Goal: Task Accomplishment & Management: Use online tool/utility

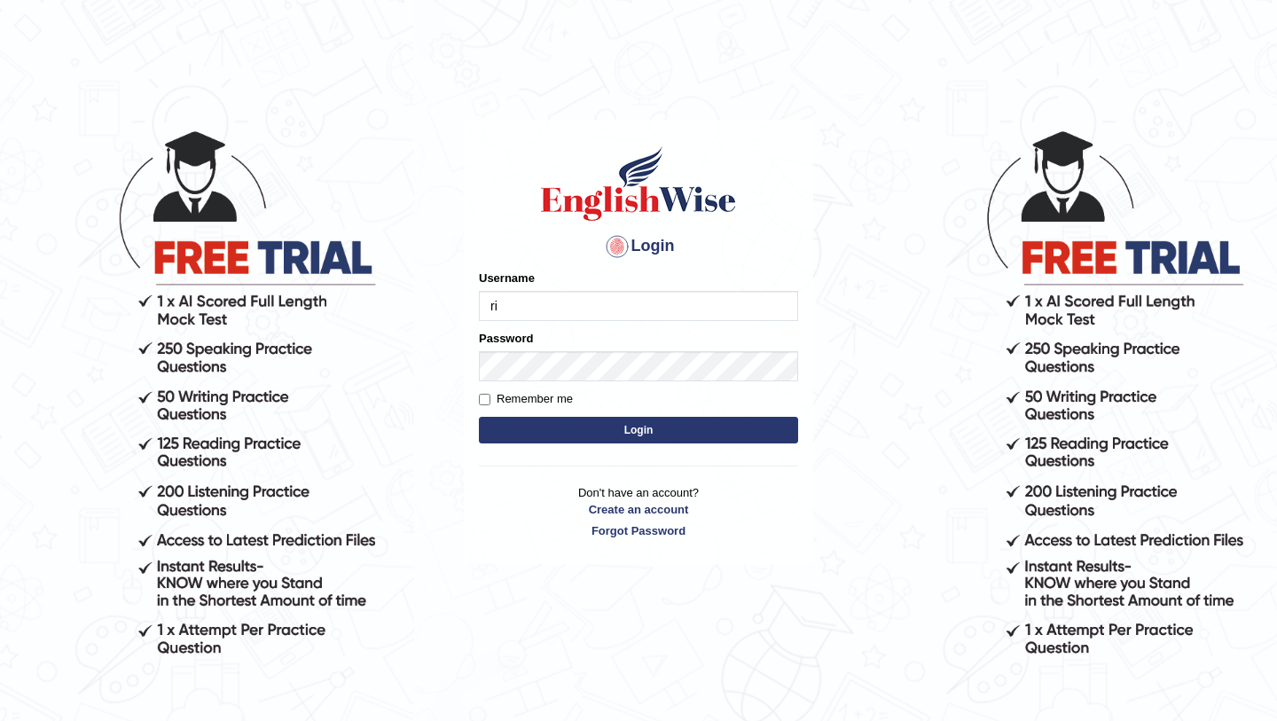
type input "Ridhima1"
click at [611, 443] on button "Login" at bounding box center [638, 430] width 319 height 27
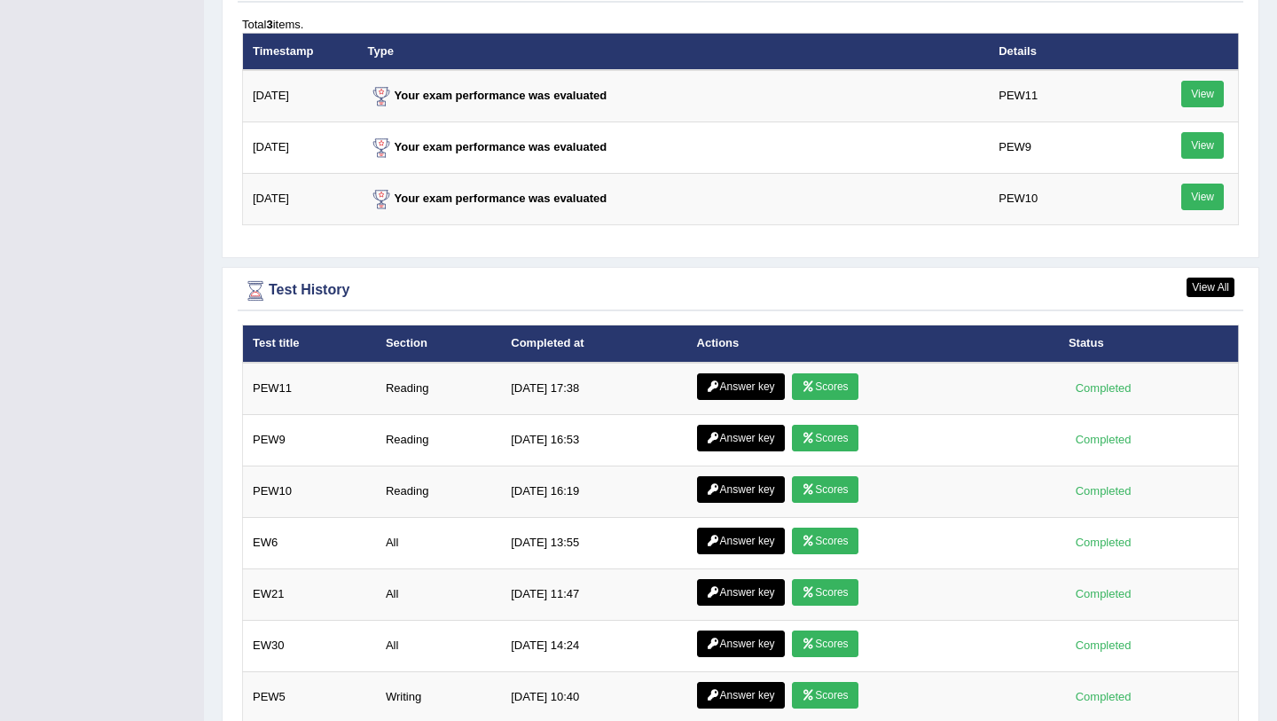
scroll to position [2465, 0]
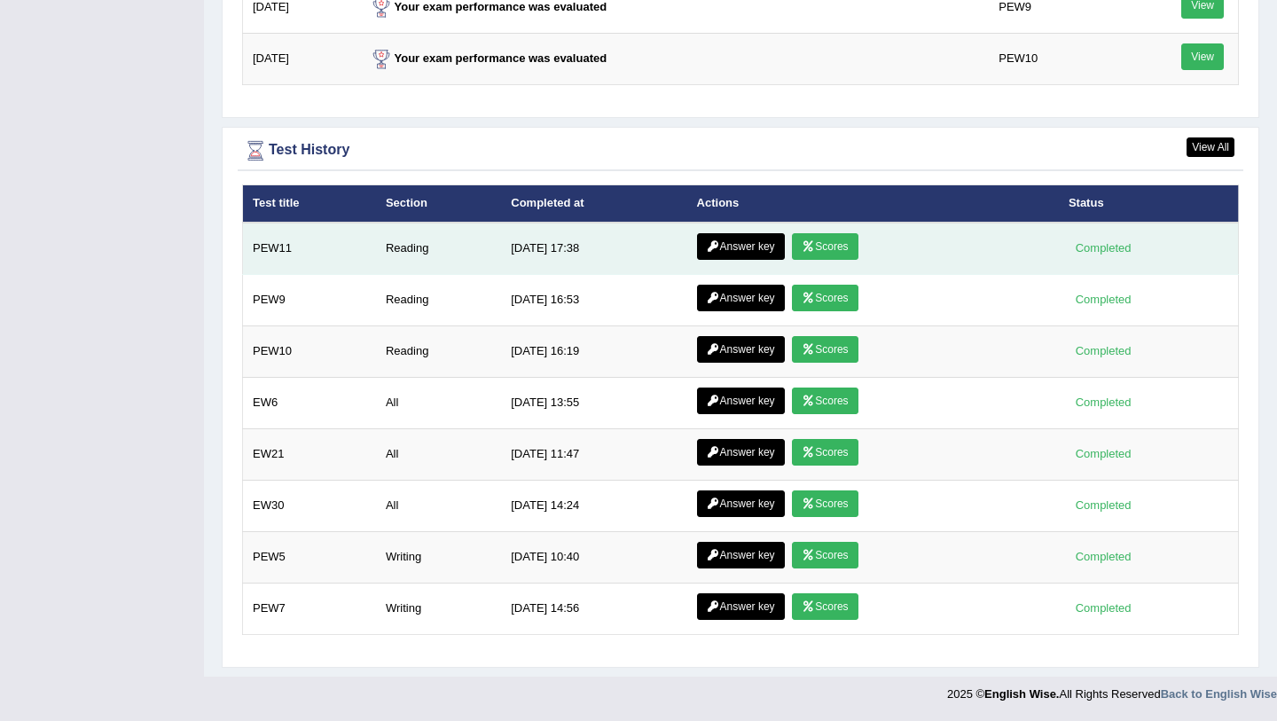
click at [820, 252] on link "Scores" at bounding box center [825, 246] width 66 height 27
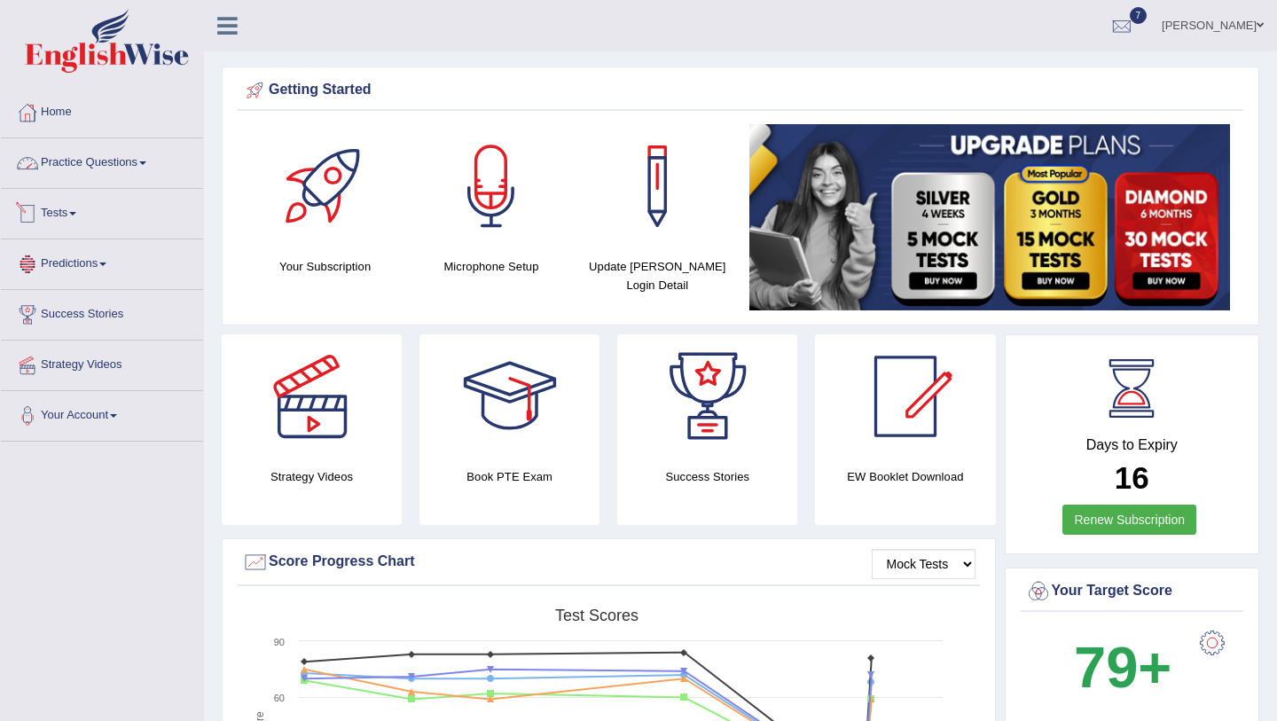
click at [64, 223] on link "Tests" at bounding box center [102, 211] width 202 height 44
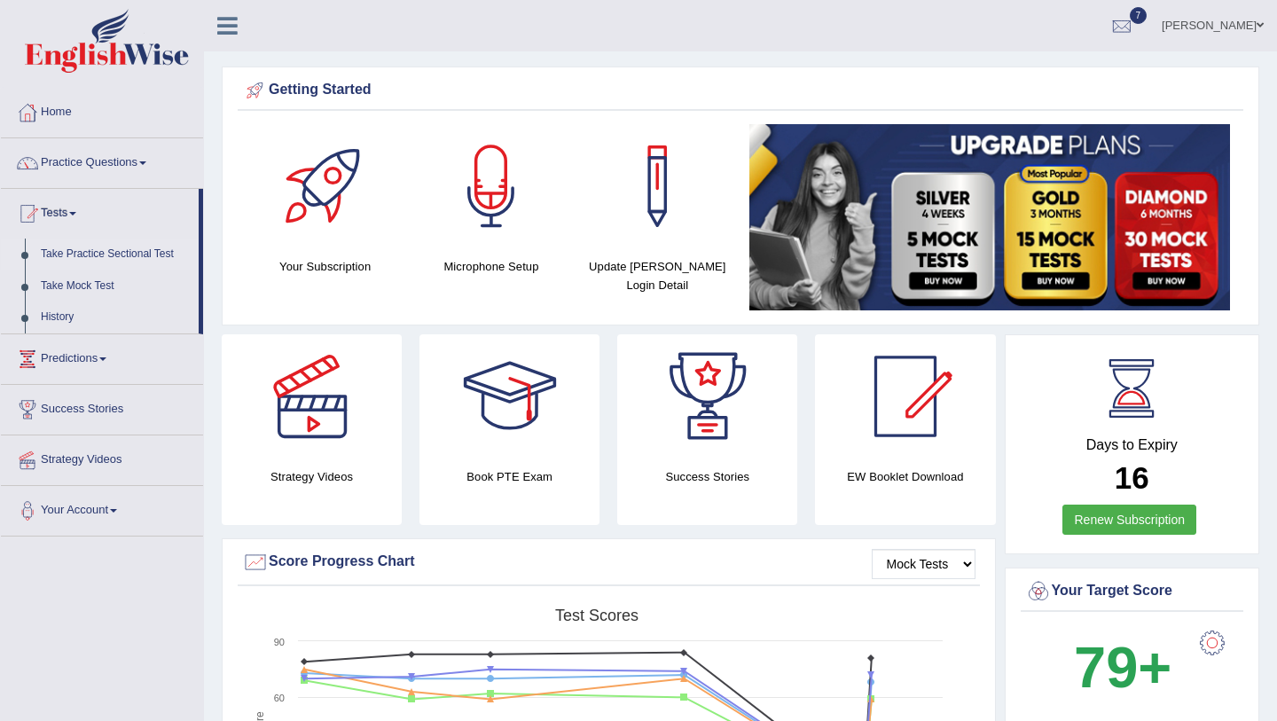
click at [75, 259] on link "Take Practice Sectional Test" at bounding box center [116, 255] width 166 height 32
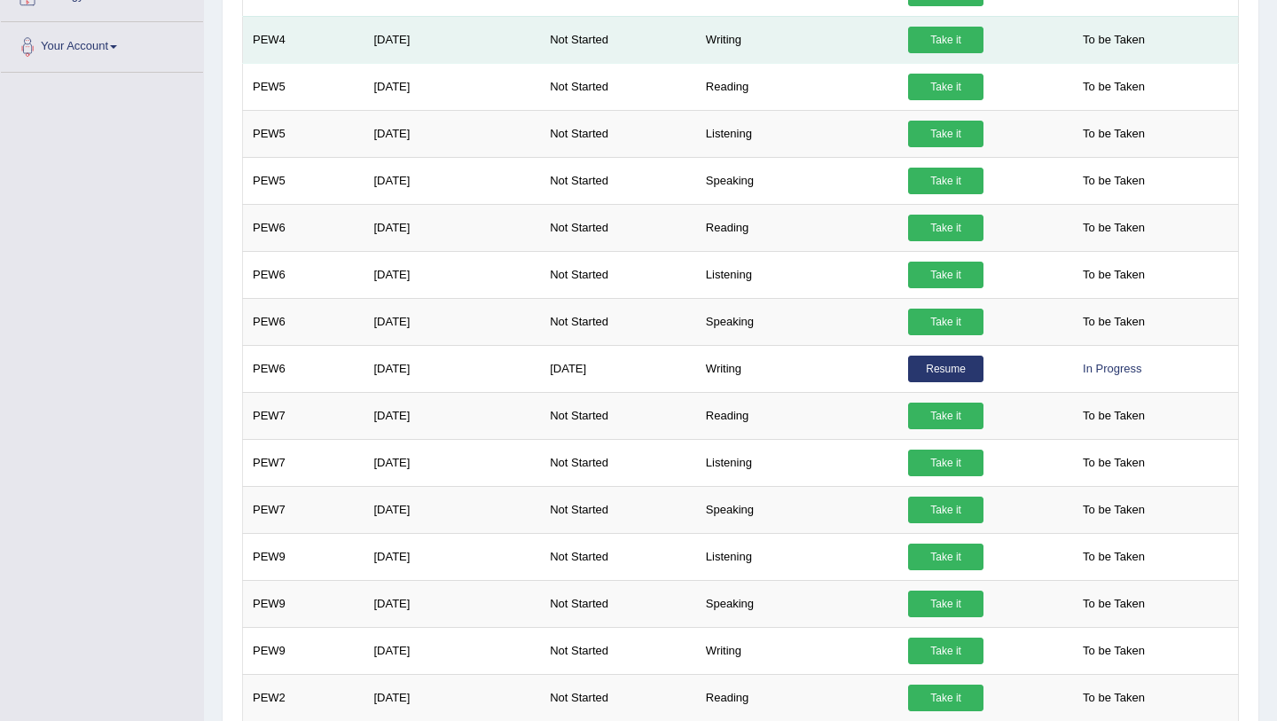
scroll to position [613, 0]
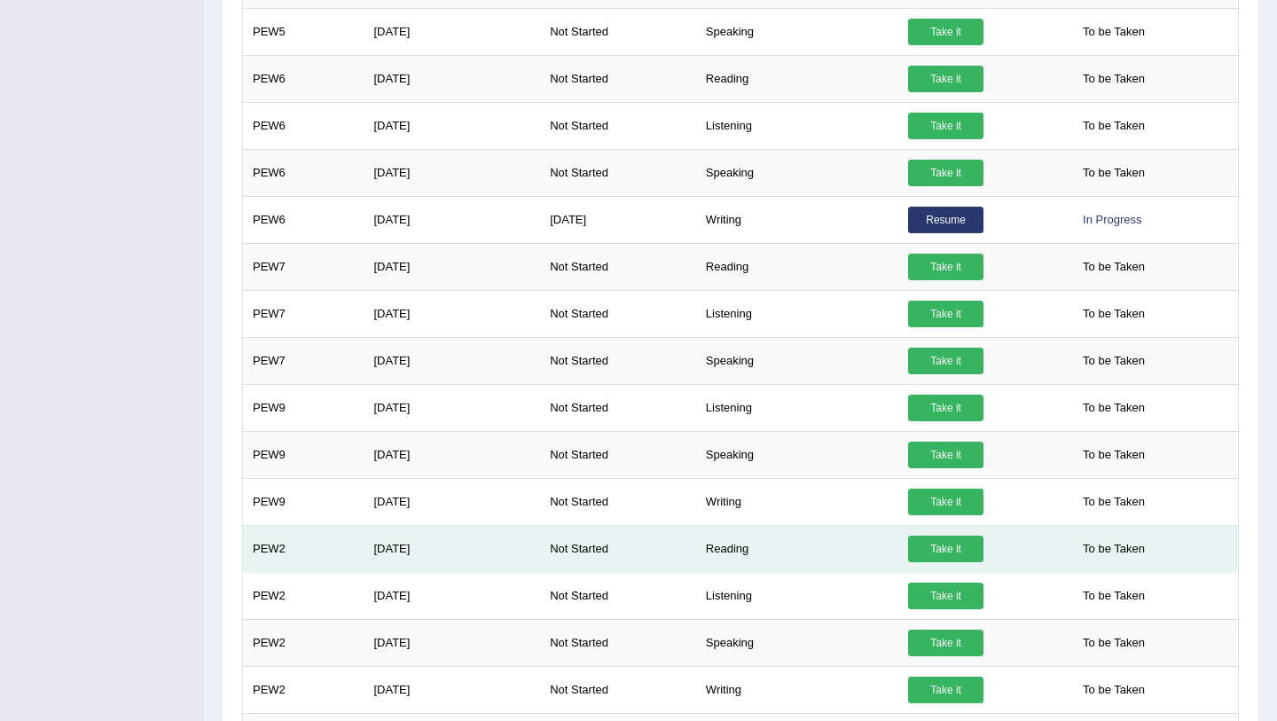
click at [947, 553] on link "Take it" at bounding box center [945, 549] width 75 height 27
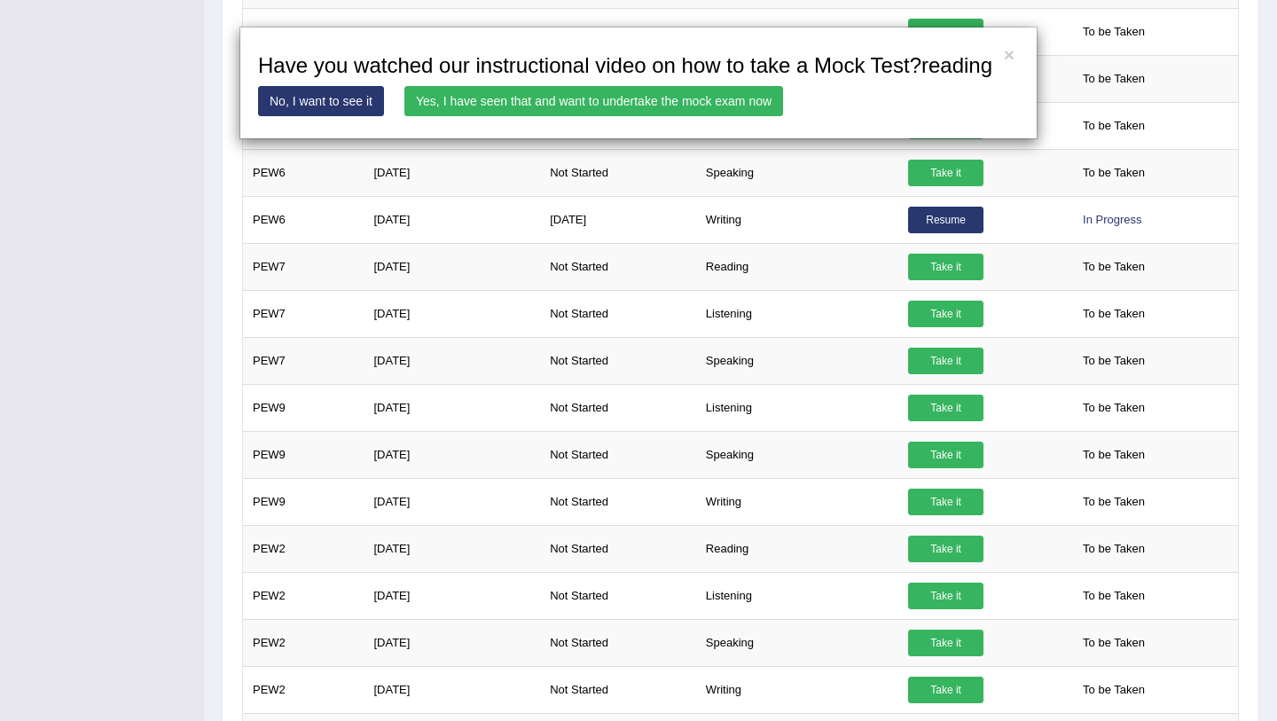
click at [620, 116] on link "Yes, I have seen that and want to undertake the mock exam now" at bounding box center [594, 101] width 379 height 30
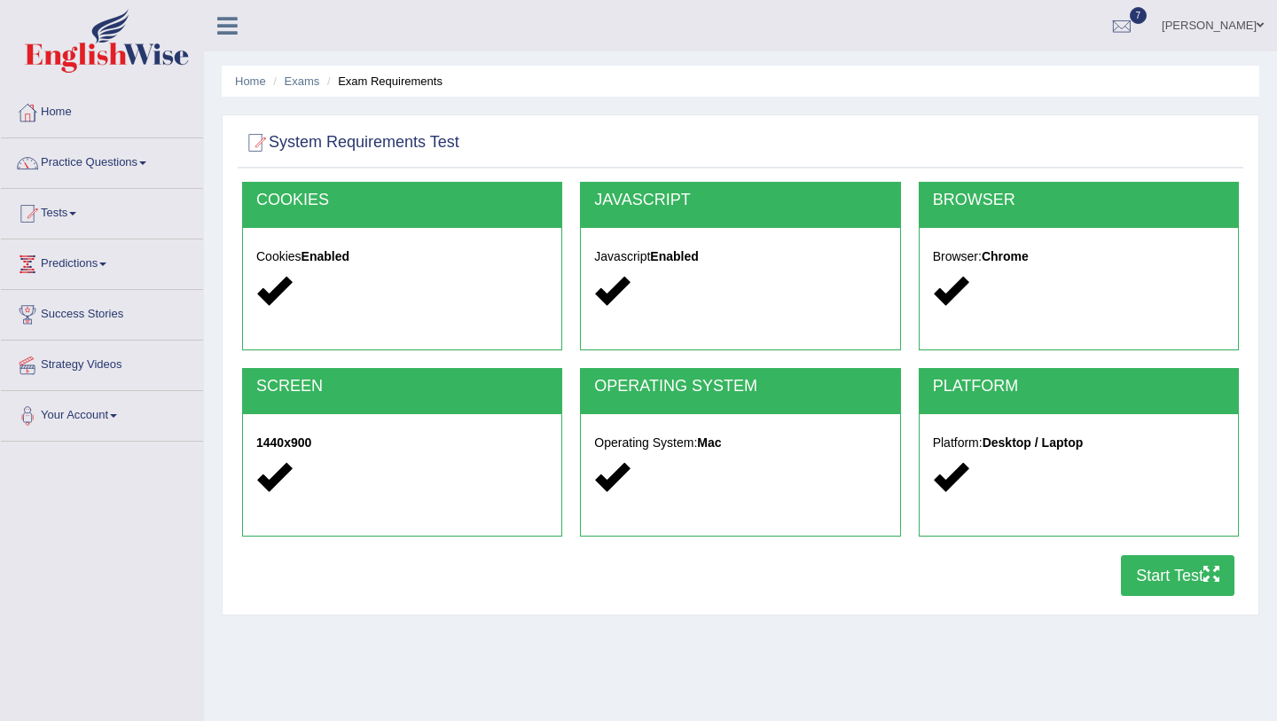
click at [1196, 582] on button "Start Test" at bounding box center [1178, 575] width 114 height 41
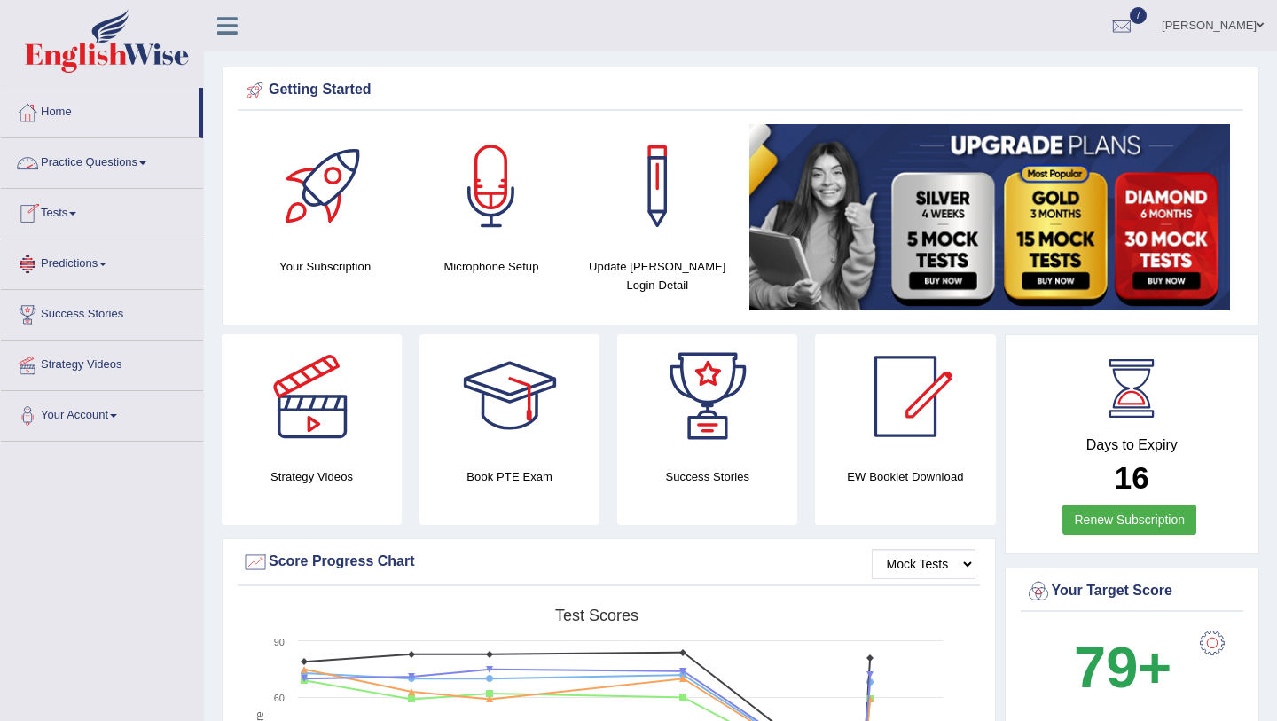
click at [114, 208] on link "Tests" at bounding box center [102, 211] width 202 height 44
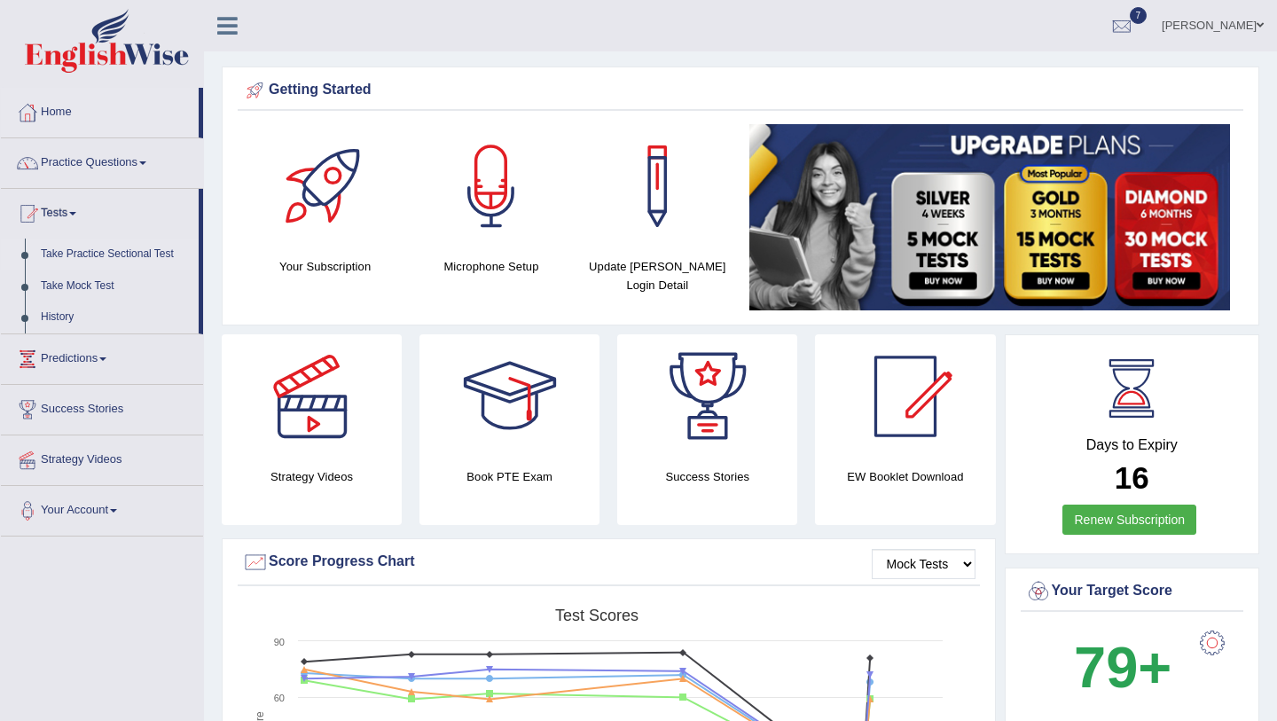
click at [118, 255] on link "Take Practice Sectional Test" at bounding box center [116, 255] width 166 height 32
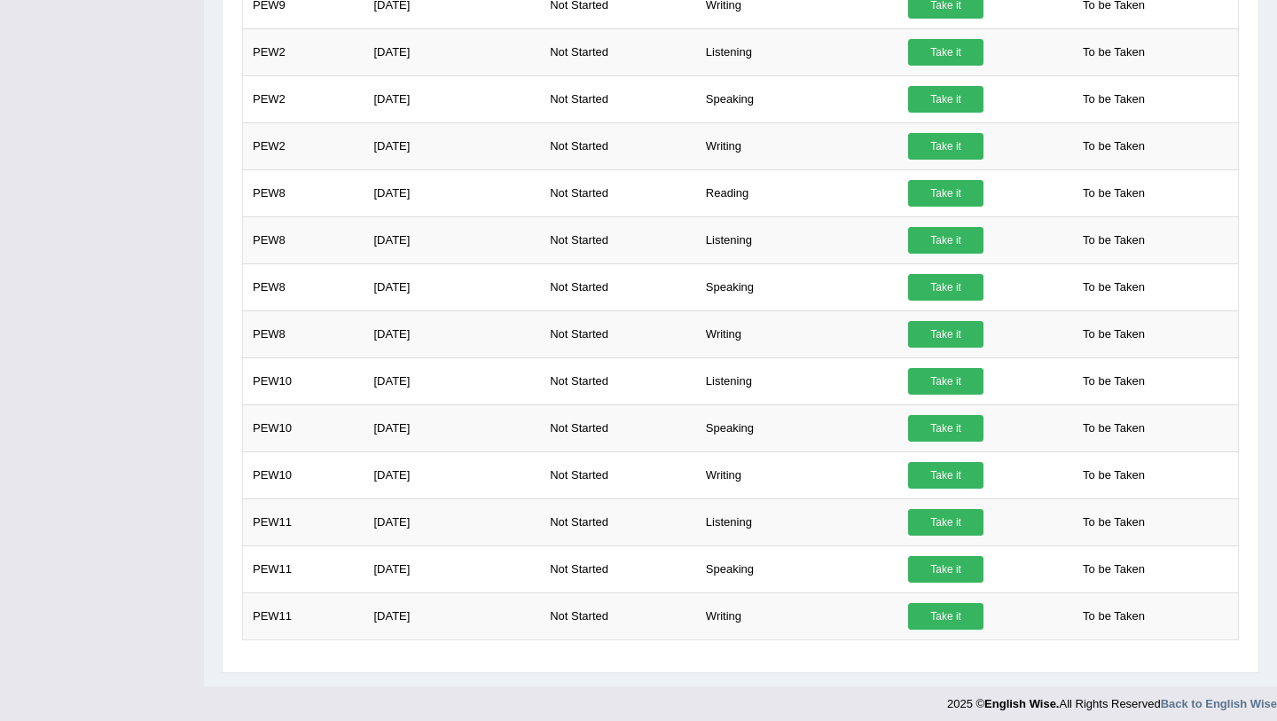
scroll to position [1119, 0]
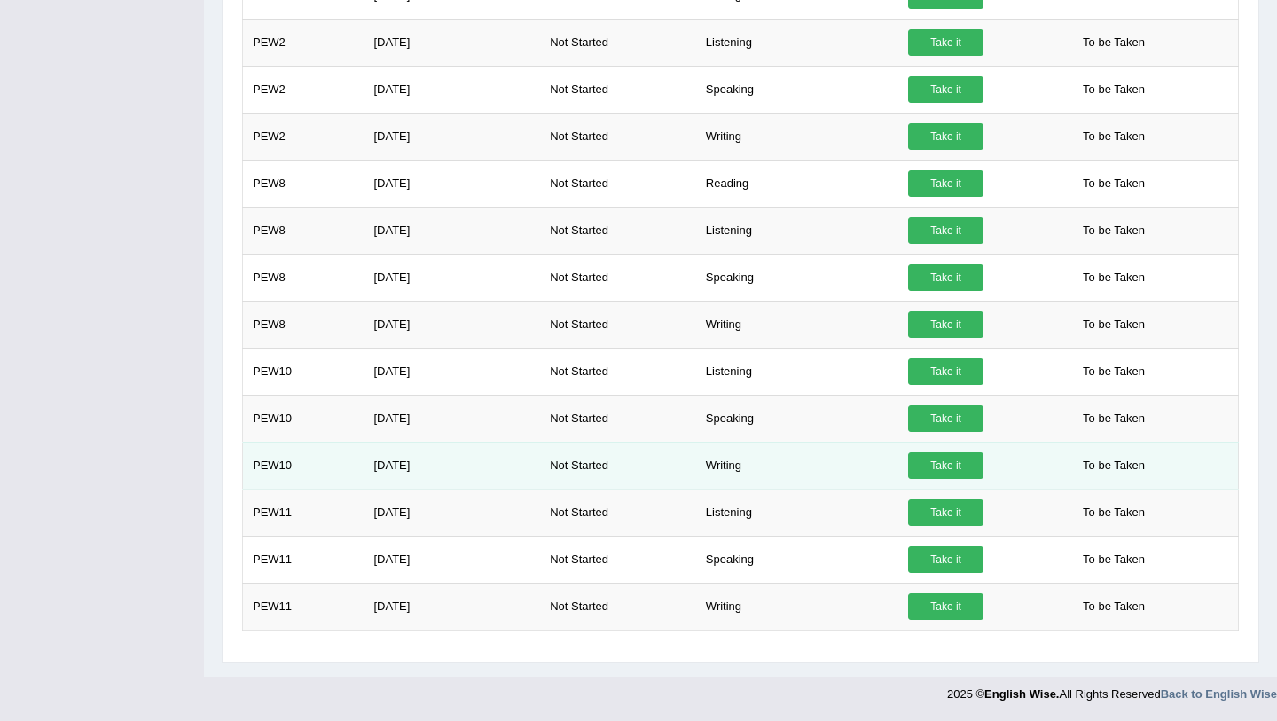
click at [954, 461] on link "Take it" at bounding box center [945, 465] width 75 height 27
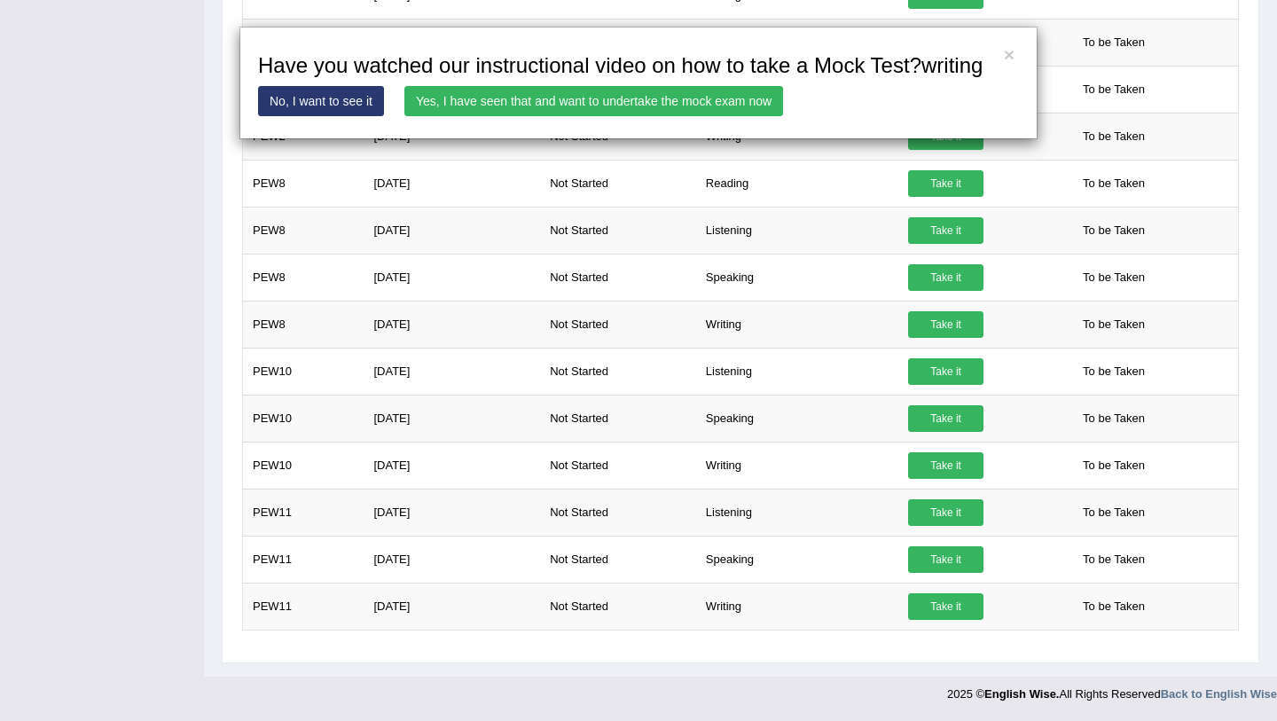
click at [656, 116] on link "Yes, I have seen that and want to undertake the mock exam now" at bounding box center [594, 101] width 379 height 30
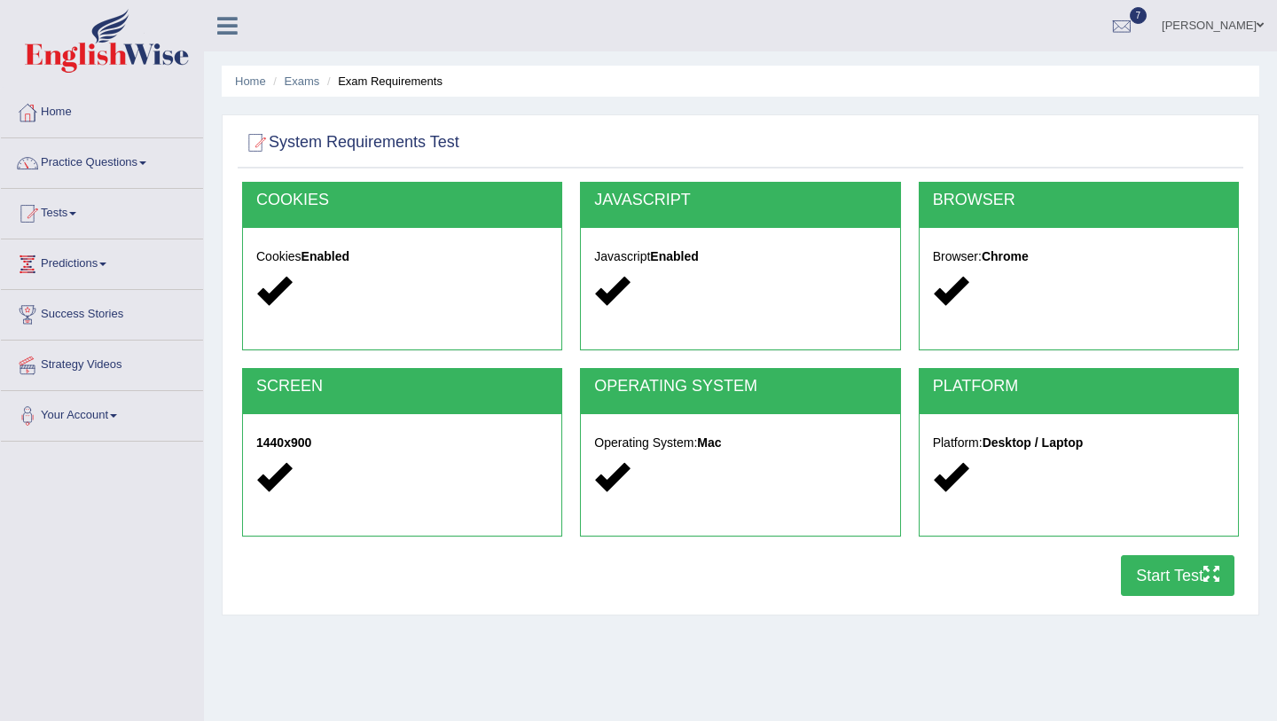
click at [1173, 577] on button "Start Test" at bounding box center [1178, 575] width 114 height 41
click at [136, 161] on link "Practice Questions" at bounding box center [102, 160] width 202 height 44
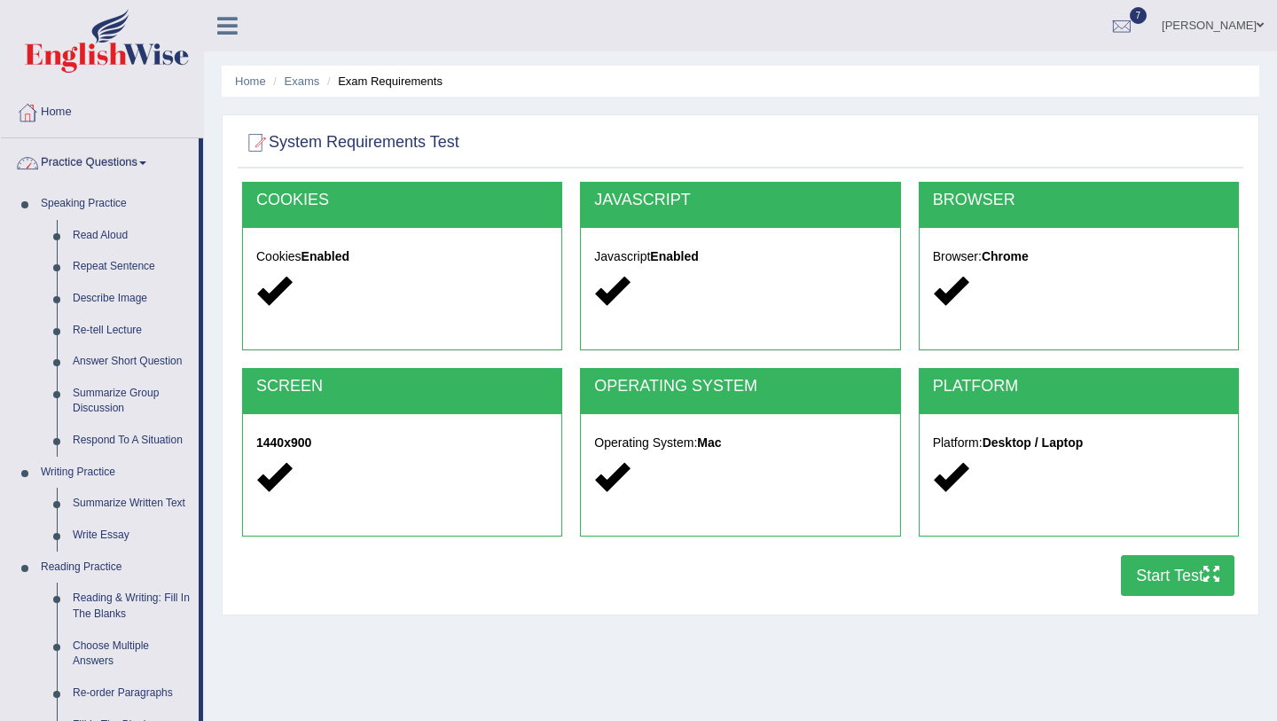
click at [106, 161] on link "Practice Questions" at bounding box center [100, 160] width 198 height 44
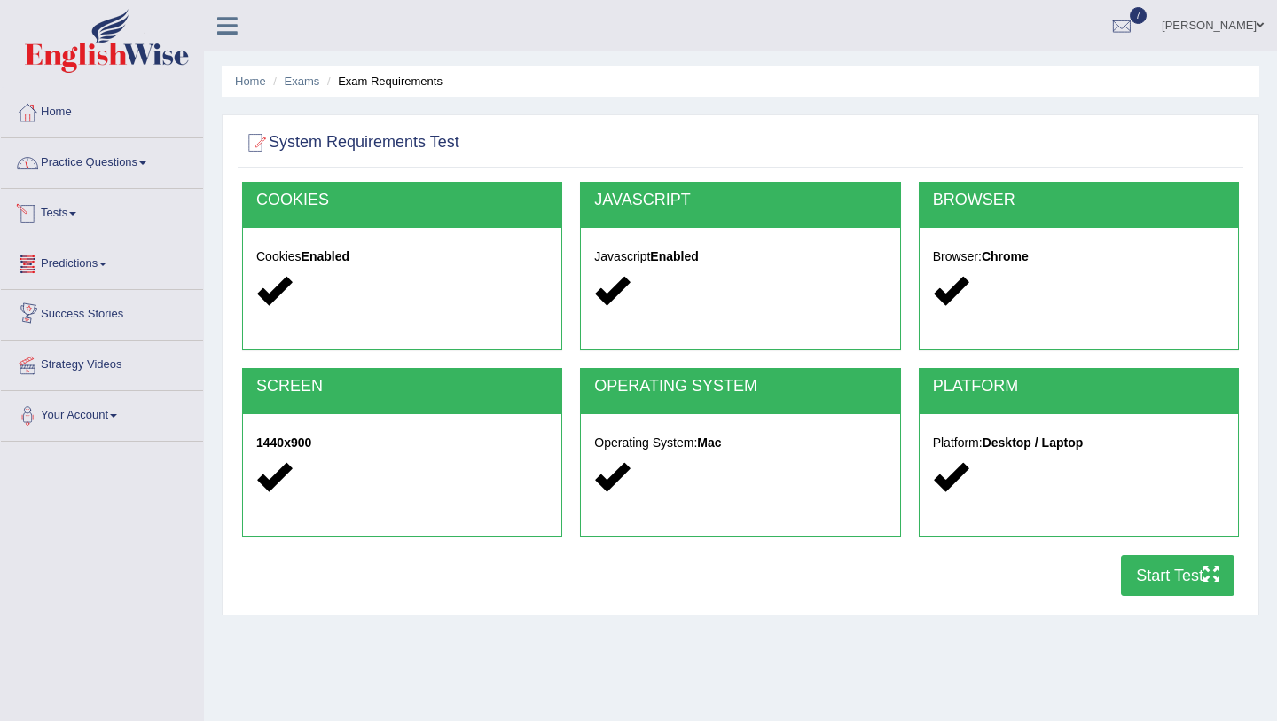
click at [55, 193] on link "Tests" at bounding box center [102, 211] width 202 height 44
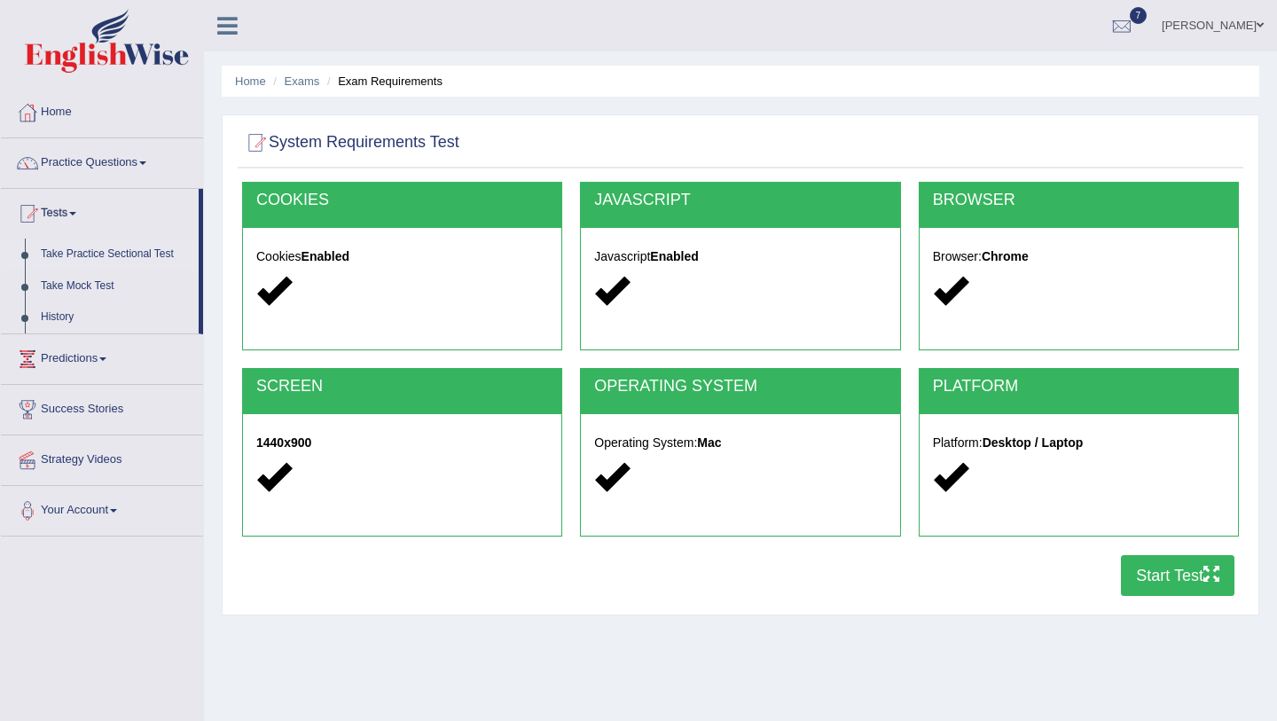
click at [95, 261] on link "Take Practice Sectional Test" at bounding box center [116, 255] width 166 height 32
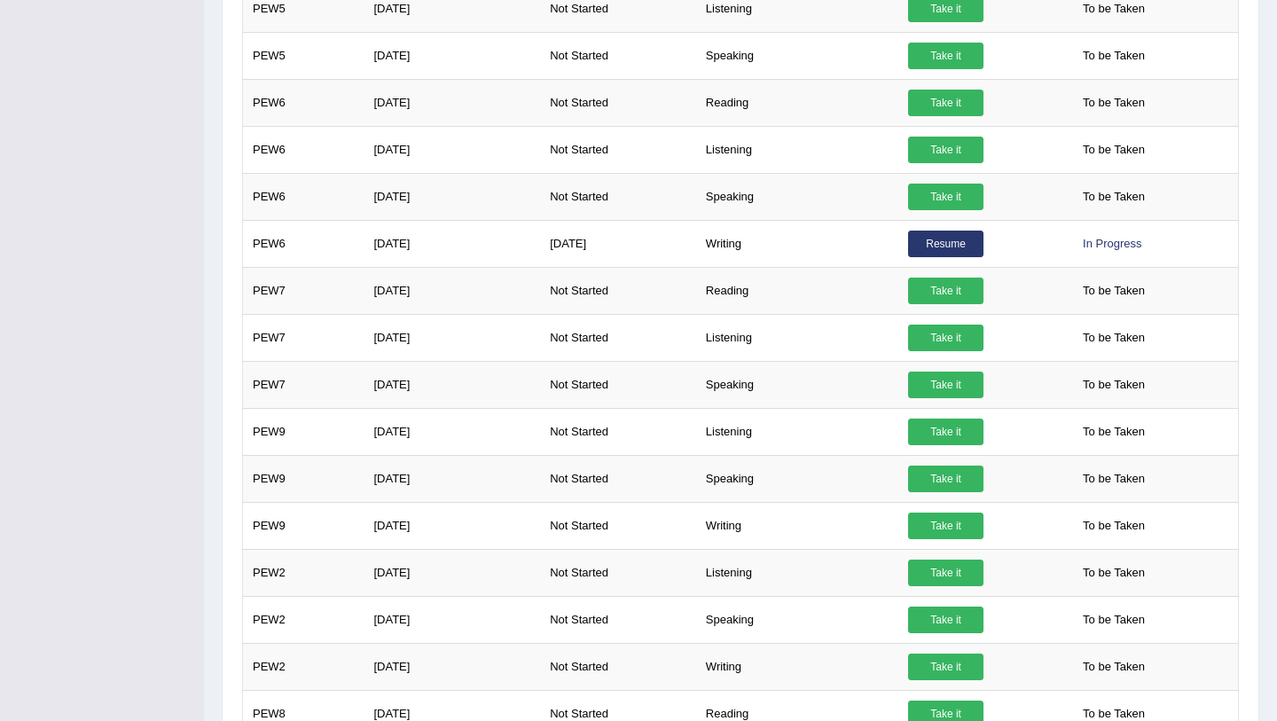
scroll to position [1119, 0]
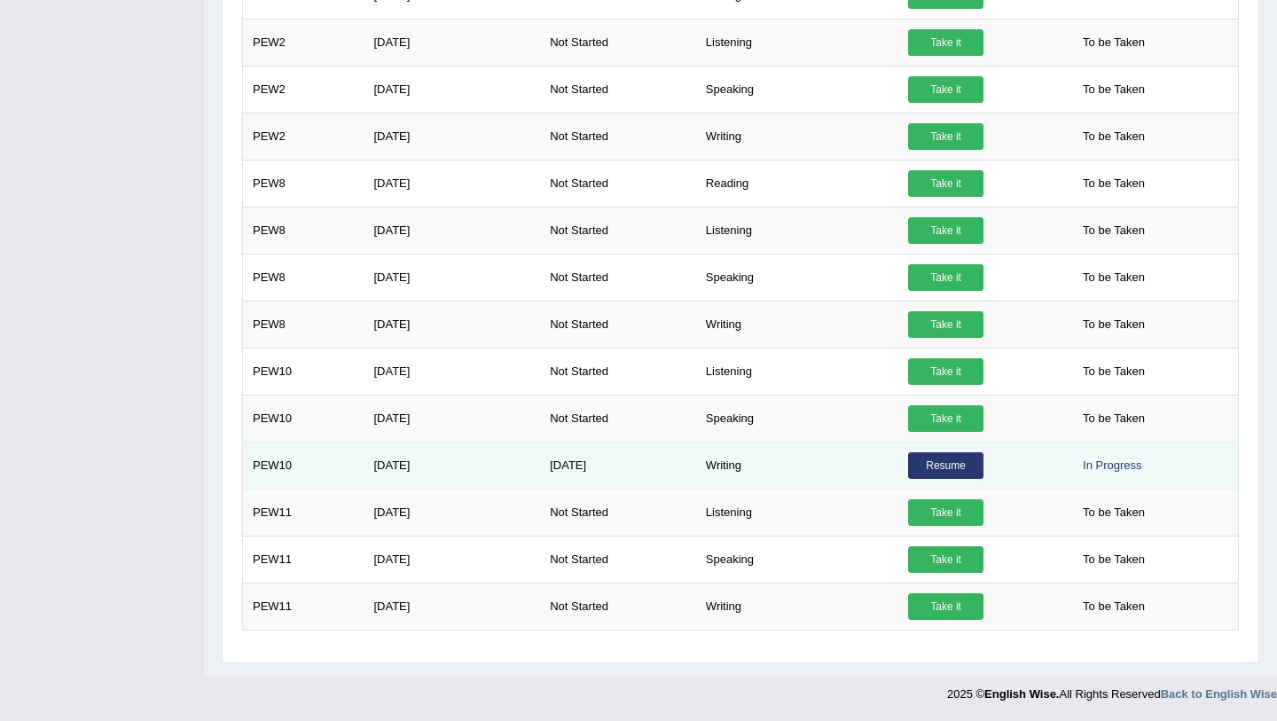
click at [941, 468] on link "Resume" at bounding box center [945, 465] width 75 height 27
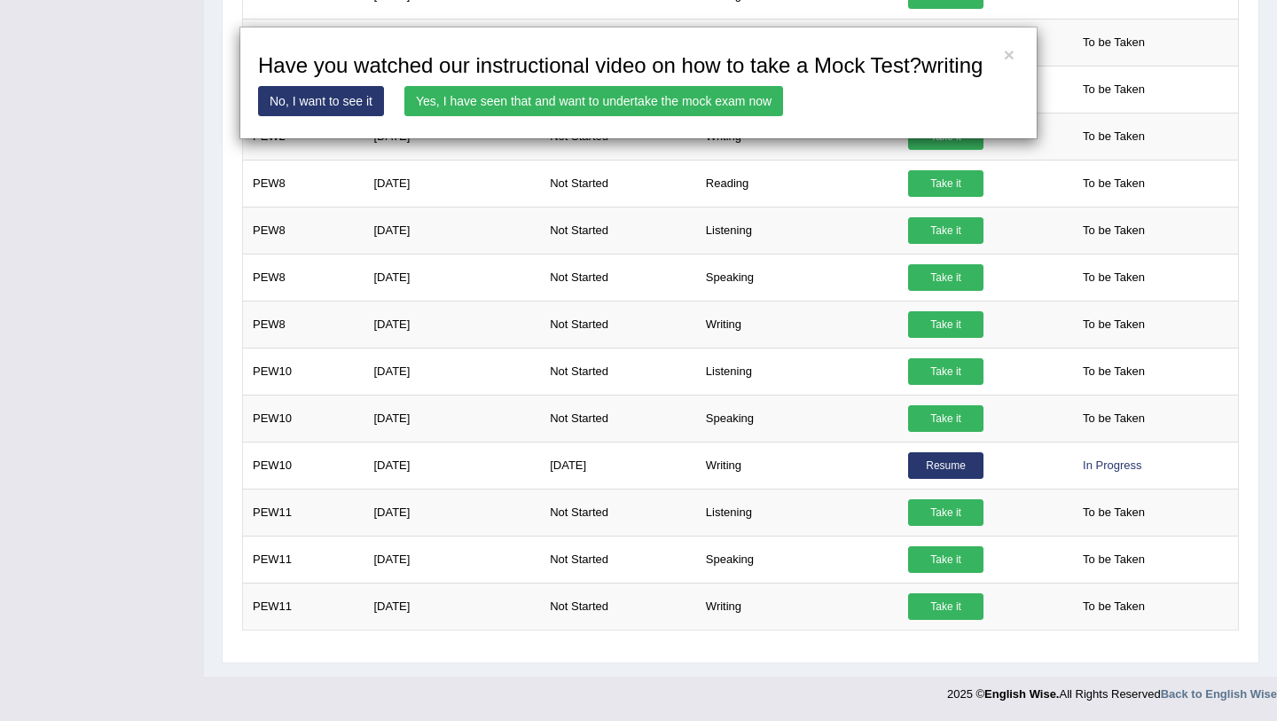
click at [626, 116] on link "Yes, I have seen that and want to undertake the mock exam now" at bounding box center [594, 101] width 379 height 30
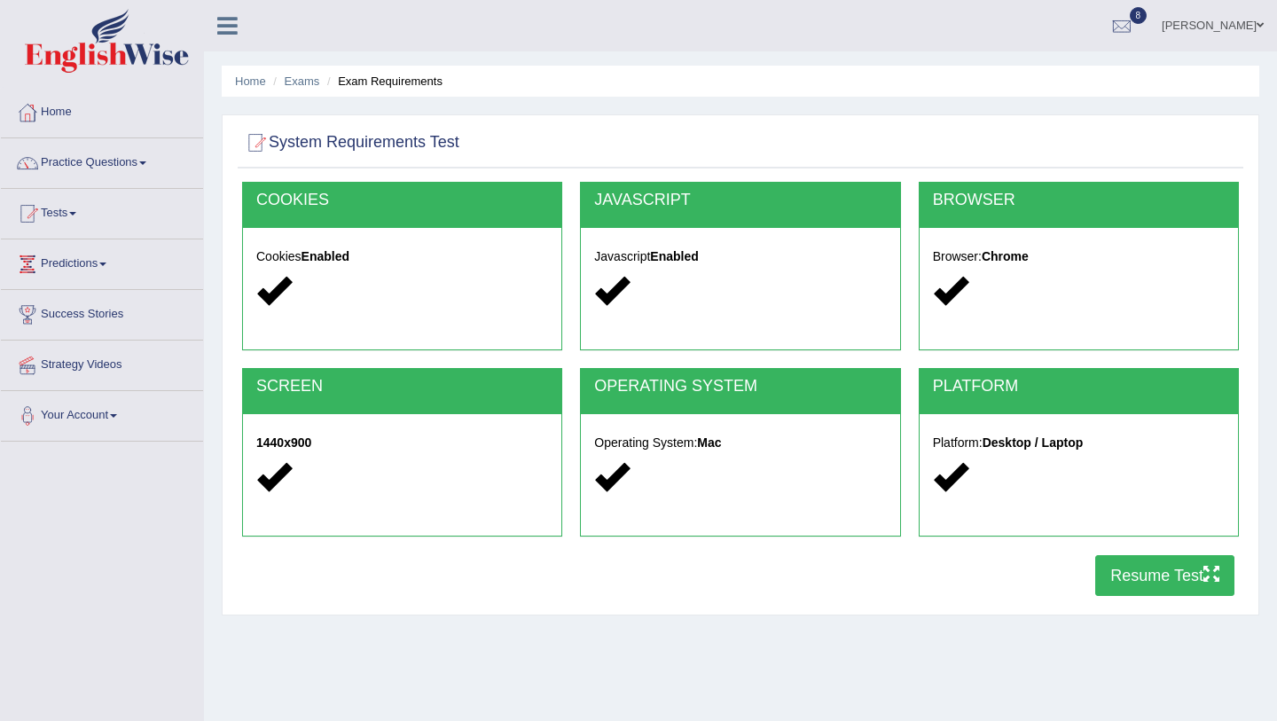
click at [1138, 586] on button "Resume Test" at bounding box center [1165, 575] width 139 height 41
click at [1137, 572] on button "Resume Test" at bounding box center [1165, 575] width 139 height 41
click at [75, 116] on link "Home" at bounding box center [102, 110] width 202 height 44
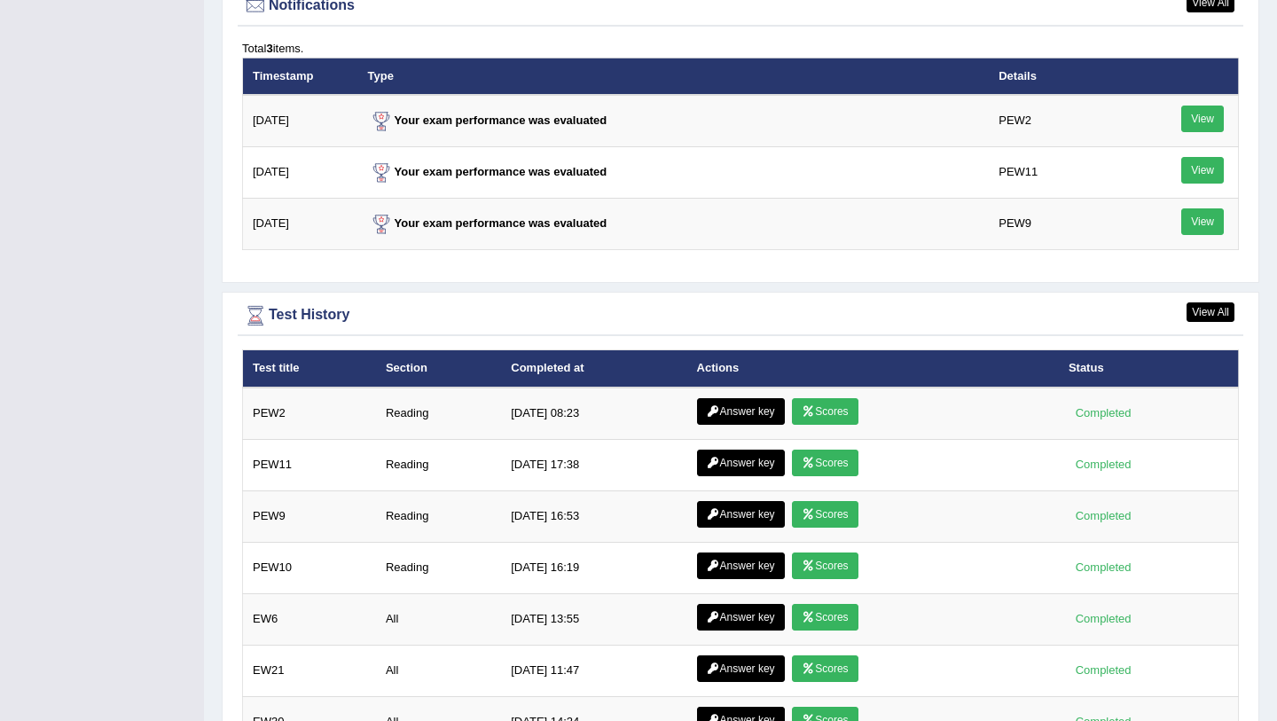
scroll to position [2220, 0]
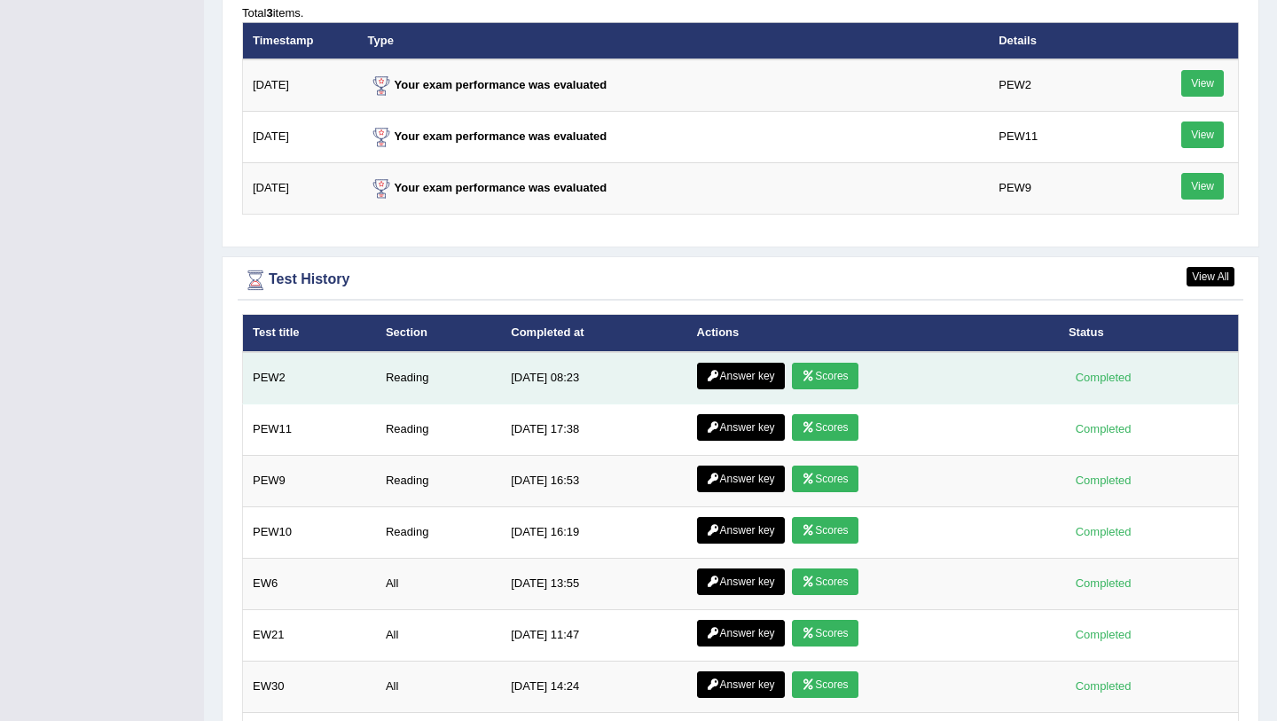
click at [812, 381] on icon at bounding box center [808, 376] width 13 height 11
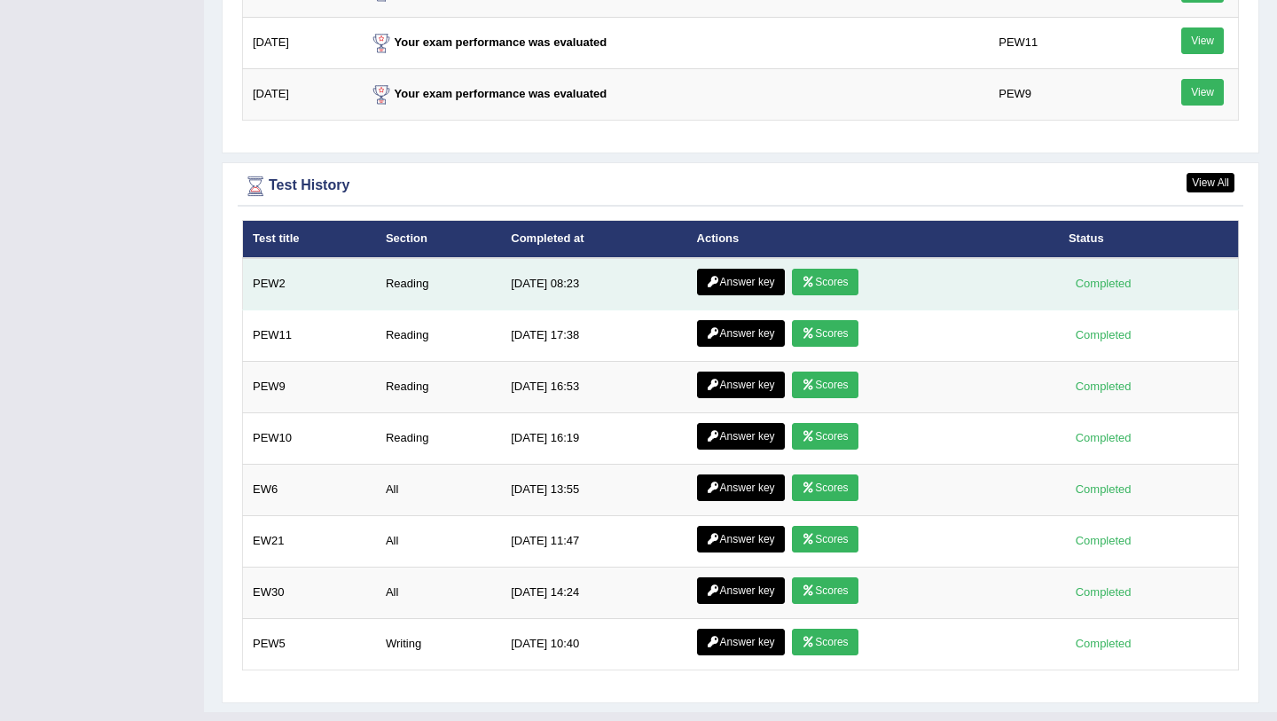
scroll to position [2220, 0]
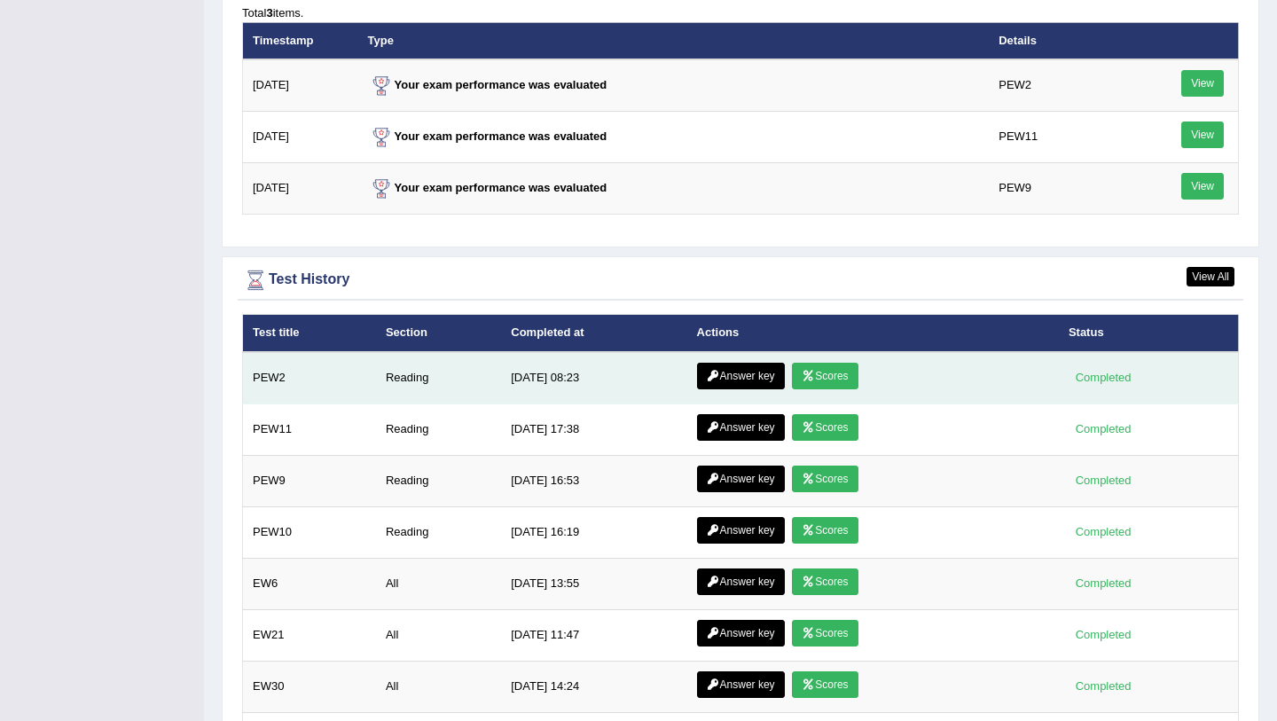
click at [739, 378] on link "Answer key" at bounding box center [741, 376] width 88 height 27
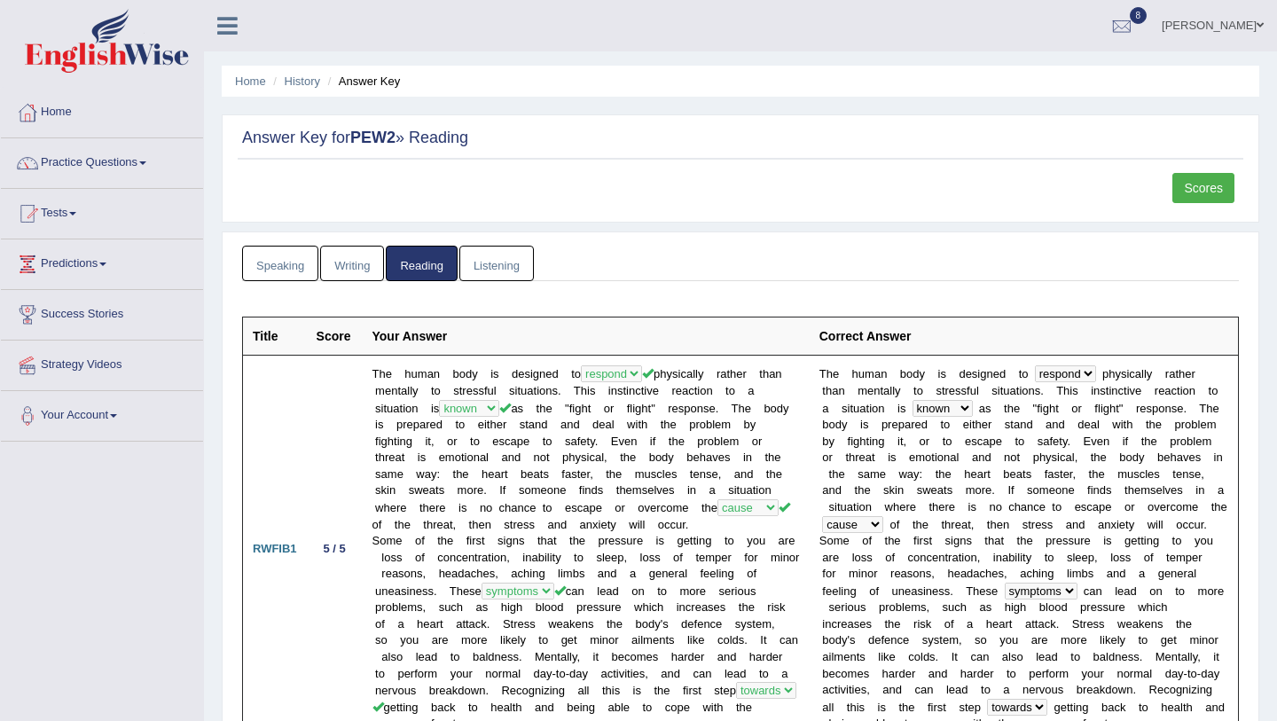
click at [344, 257] on link "Writing" at bounding box center [352, 264] width 64 height 36
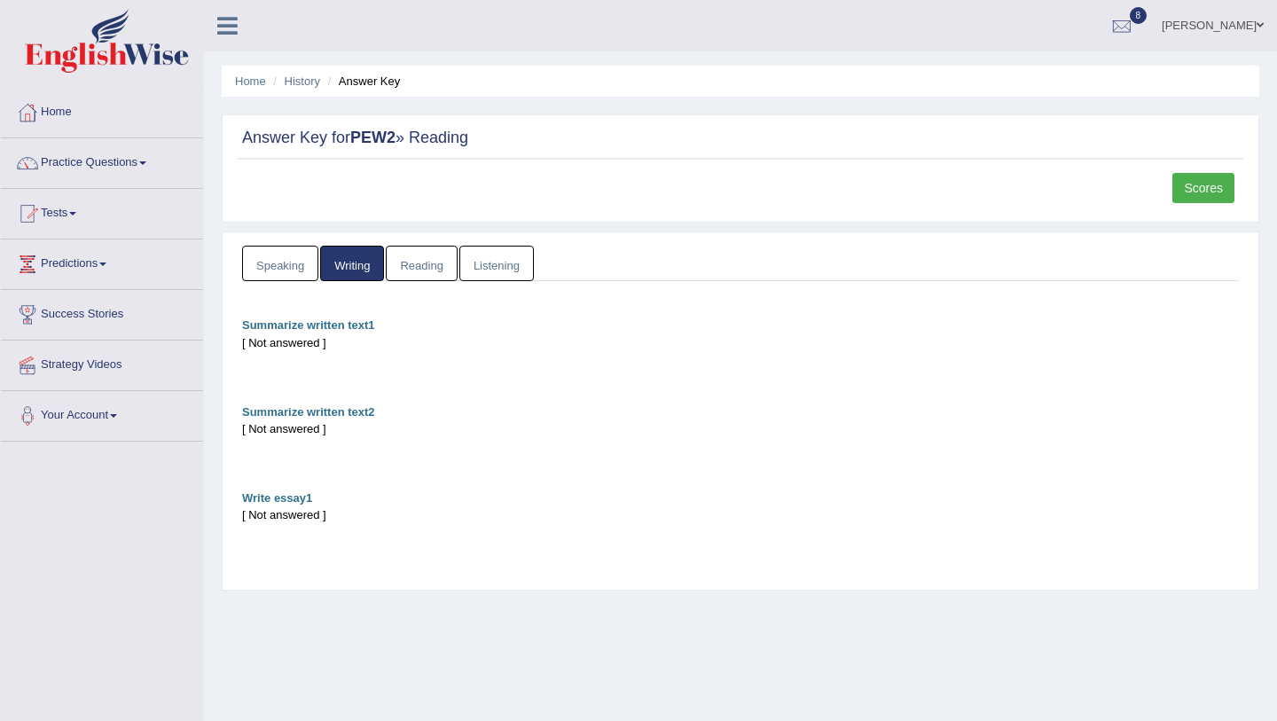
click at [279, 266] on link "Speaking" at bounding box center [280, 264] width 76 height 36
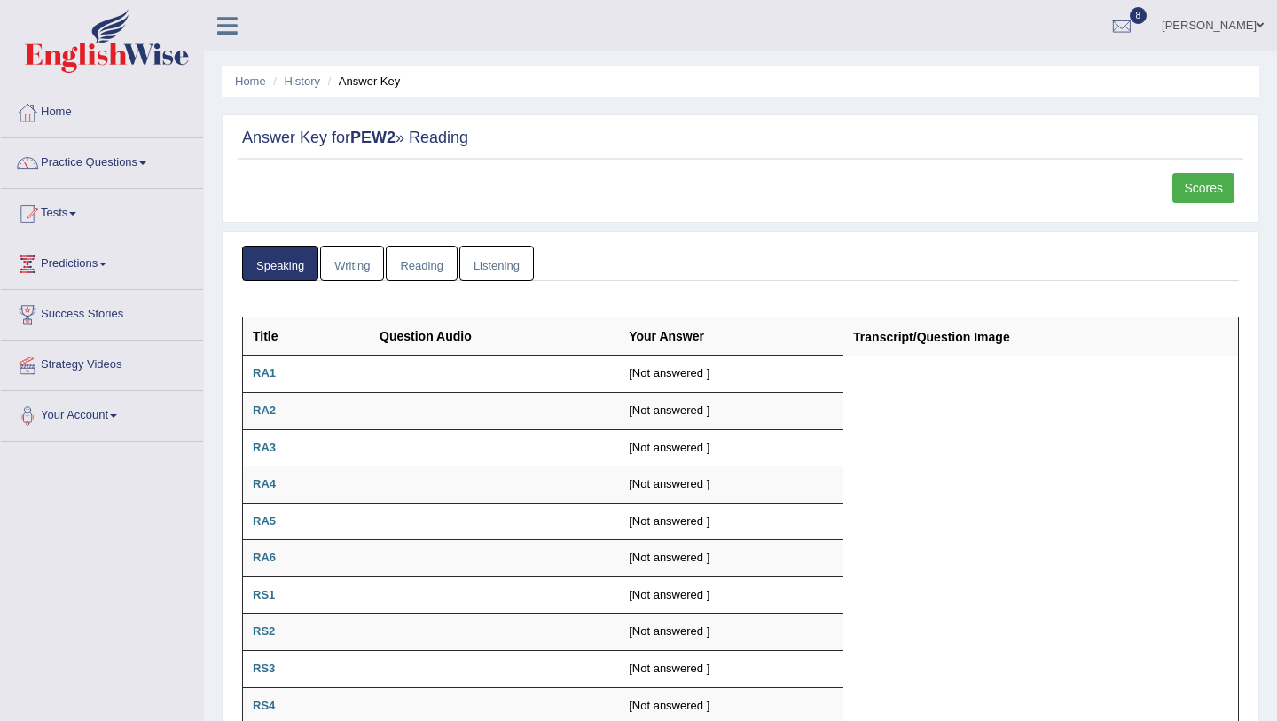
click at [411, 256] on link "Reading" at bounding box center [421, 264] width 71 height 36
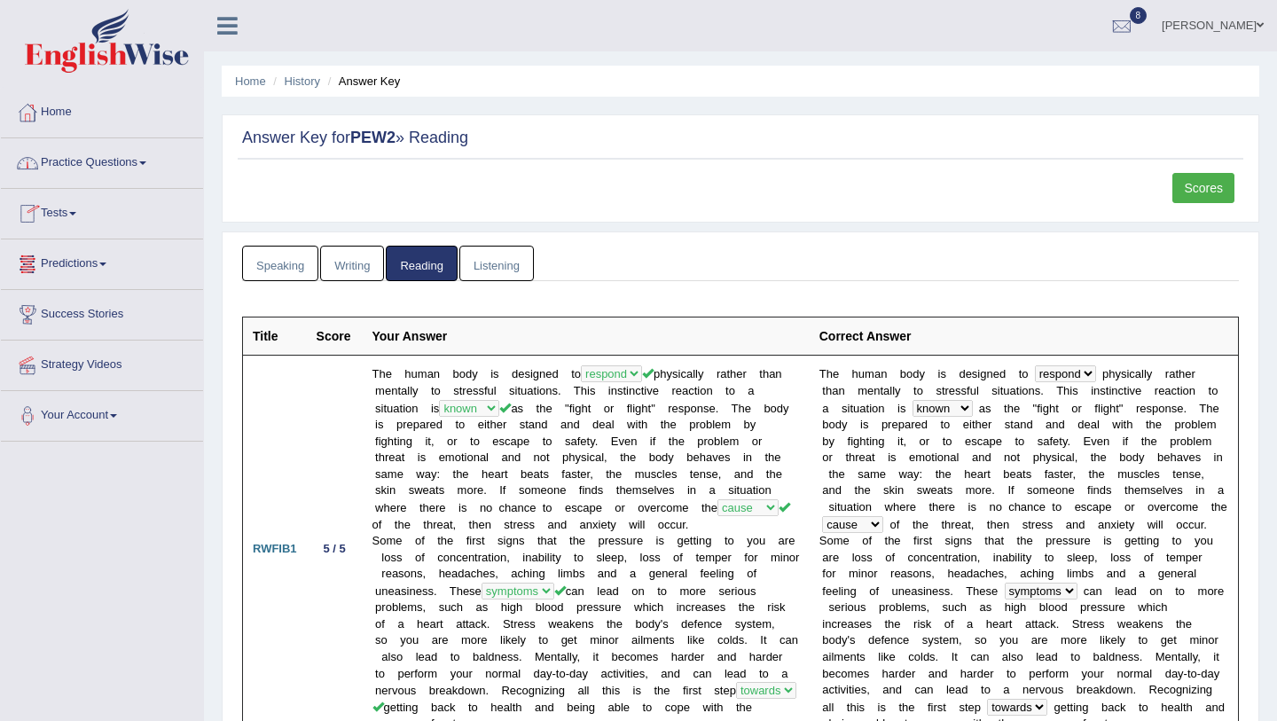
click at [90, 201] on link "Tests" at bounding box center [102, 211] width 202 height 44
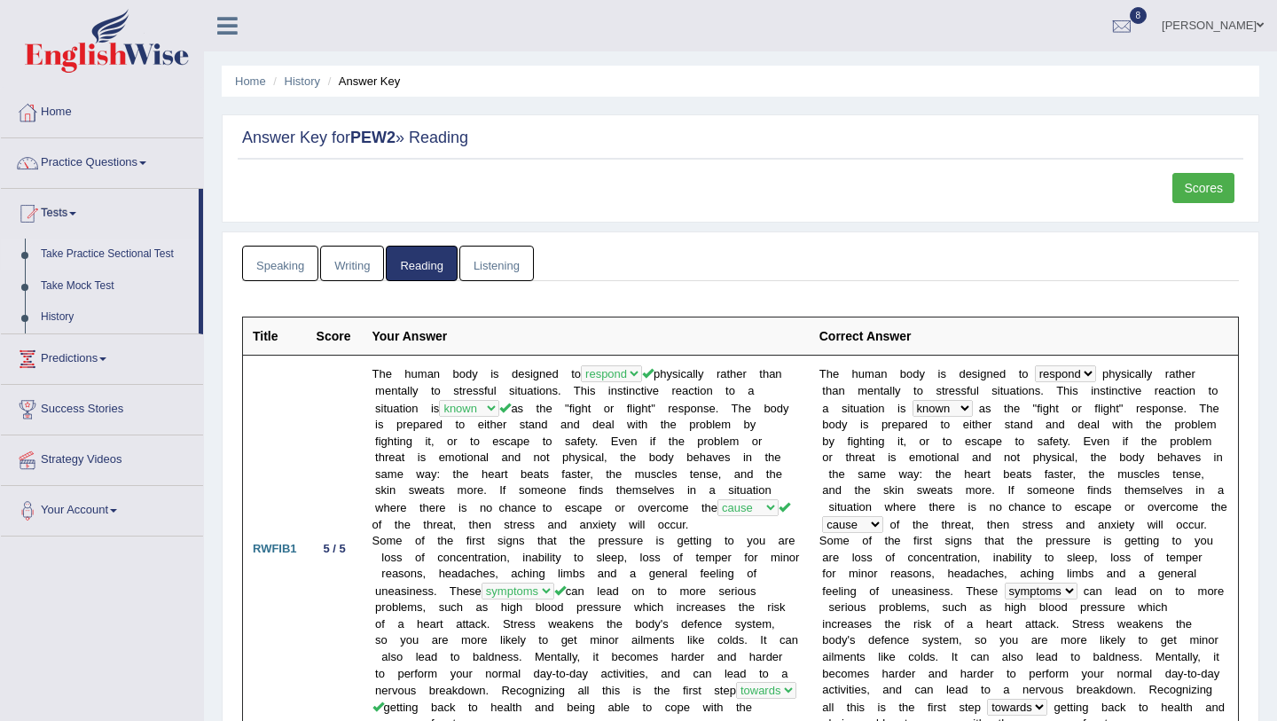
click at [97, 252] on link "Take Practice Sectional Test" at bounding box center [116, 255] width 166 height 32
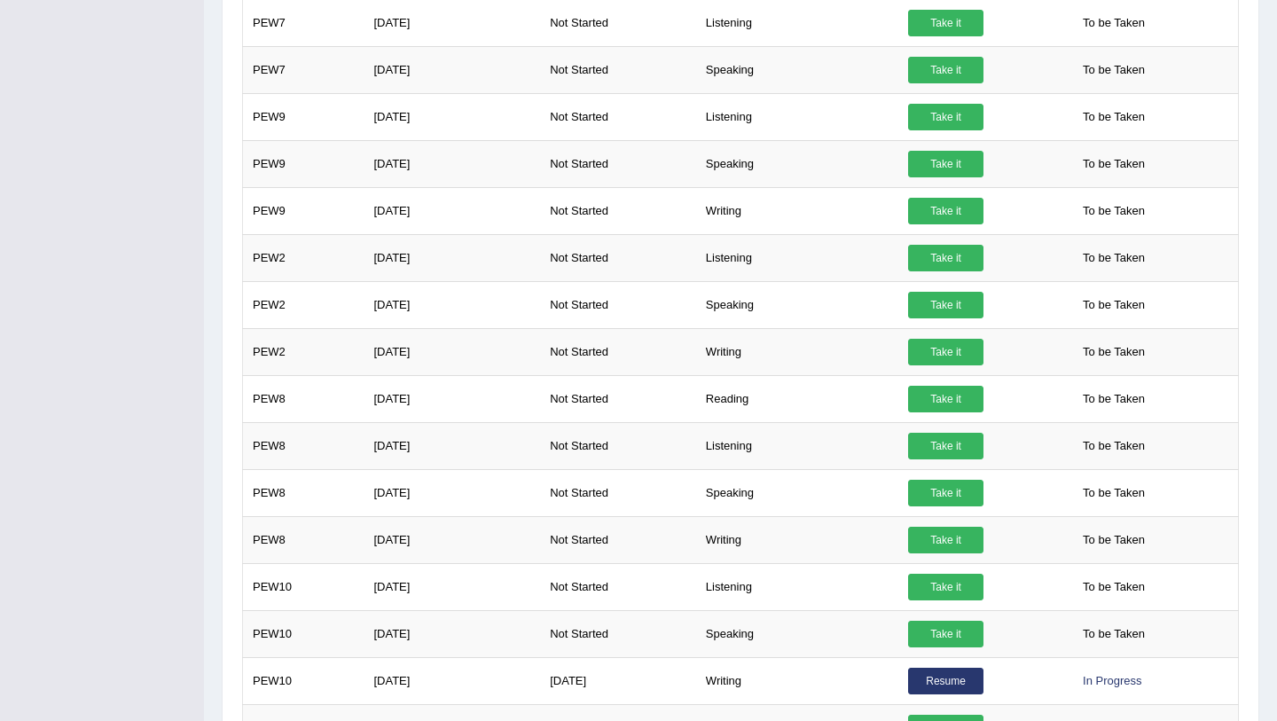
scroll to position [1119, 0]
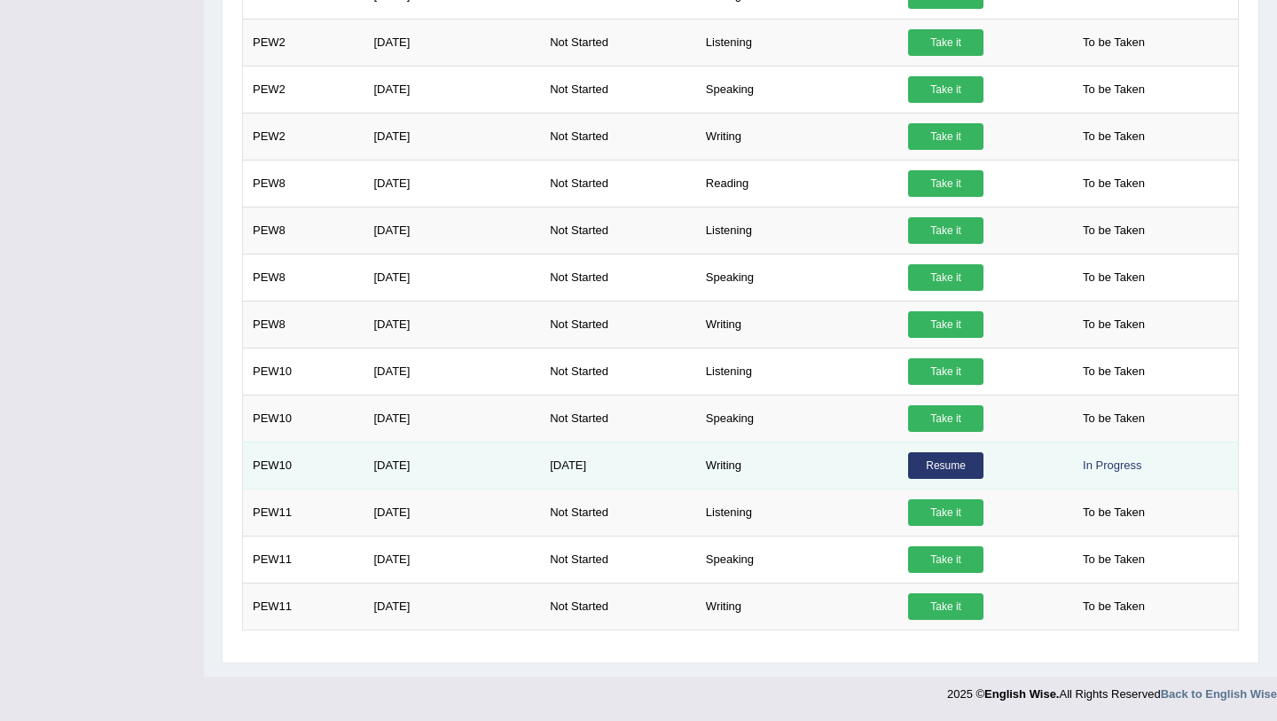
click at [962, 467] on link "Resume" at bounding box center [945, 465] width 75 height 27
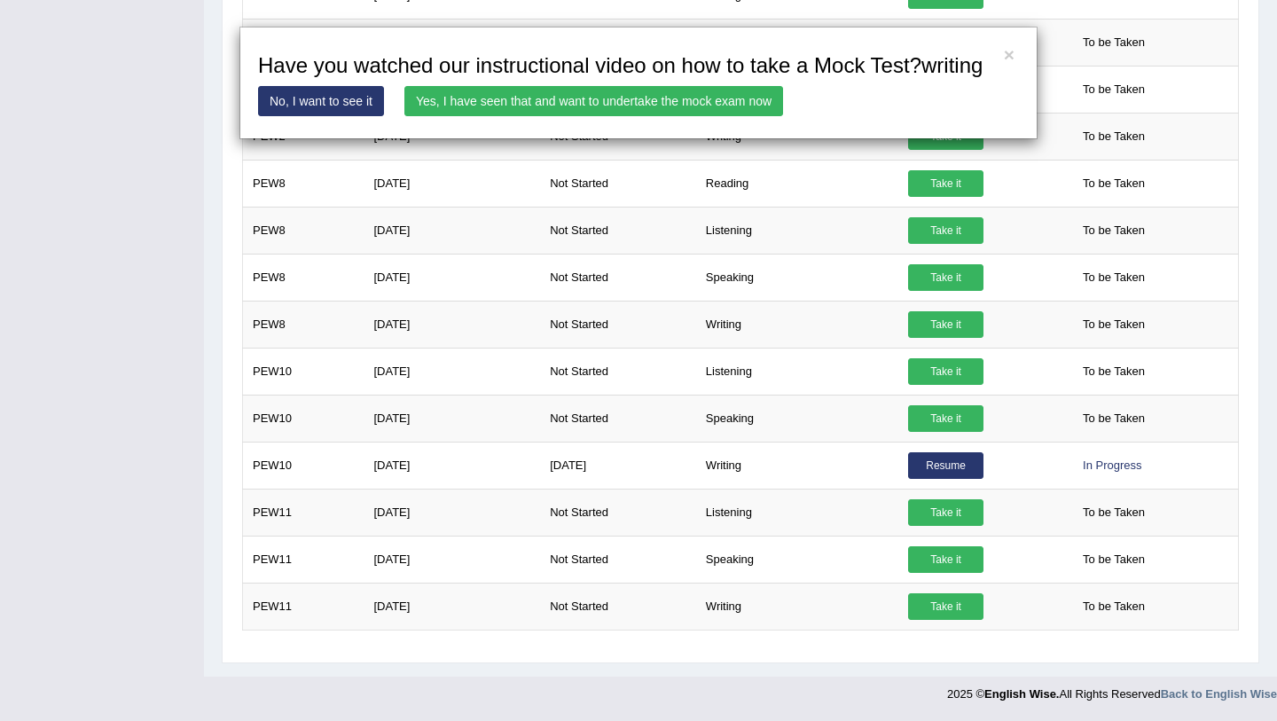
click at [685, 111] on link "Yes, I have seen that and want to undertake the mock exam now" at bounding box center [594, 101] width 379 height 30
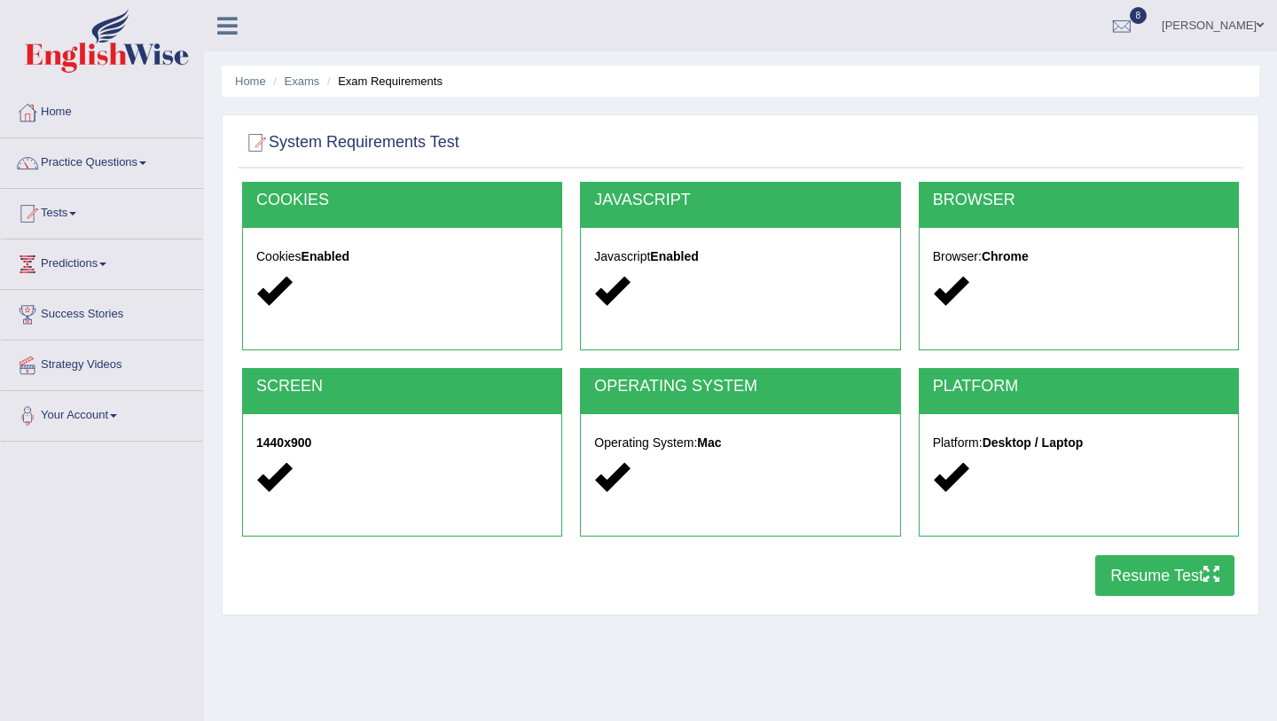
click at [1146, 561] on button "Resume Test" at bounding box center [1165, 575] width 139 height 41
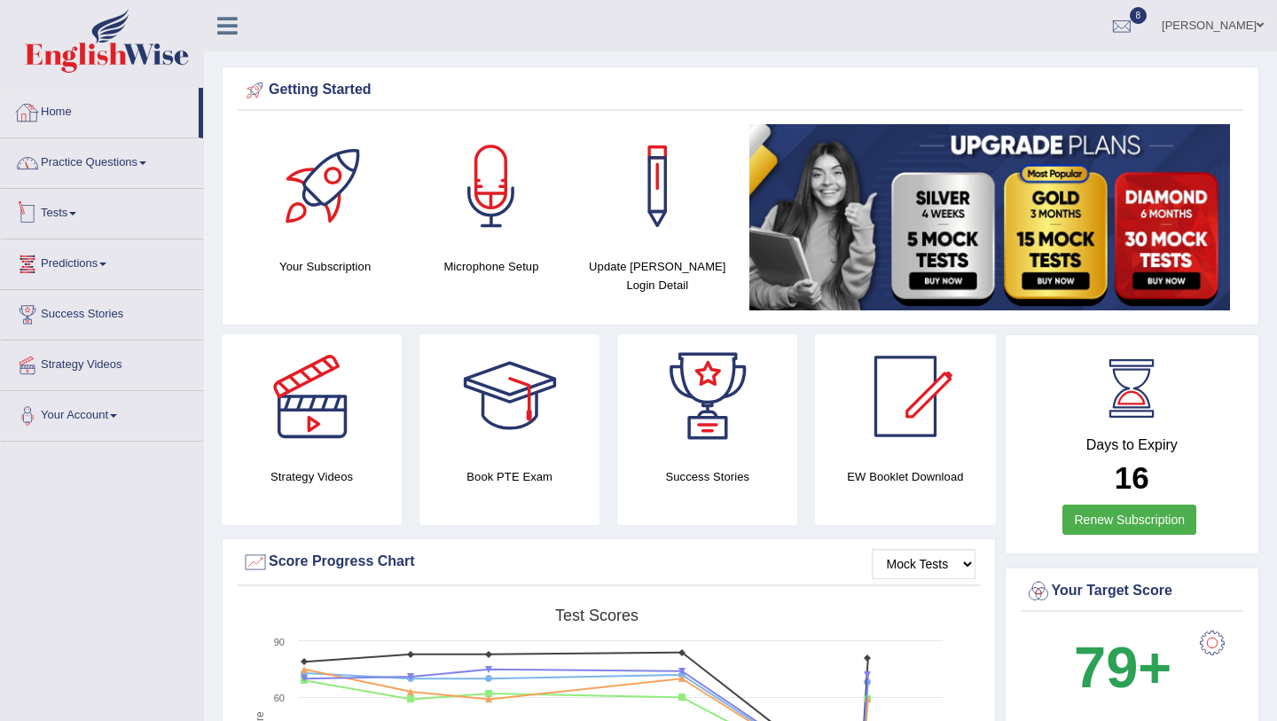
click at [92, 168] on link "Practice Questions" at bounding box center [102, 160] width 202 height 44
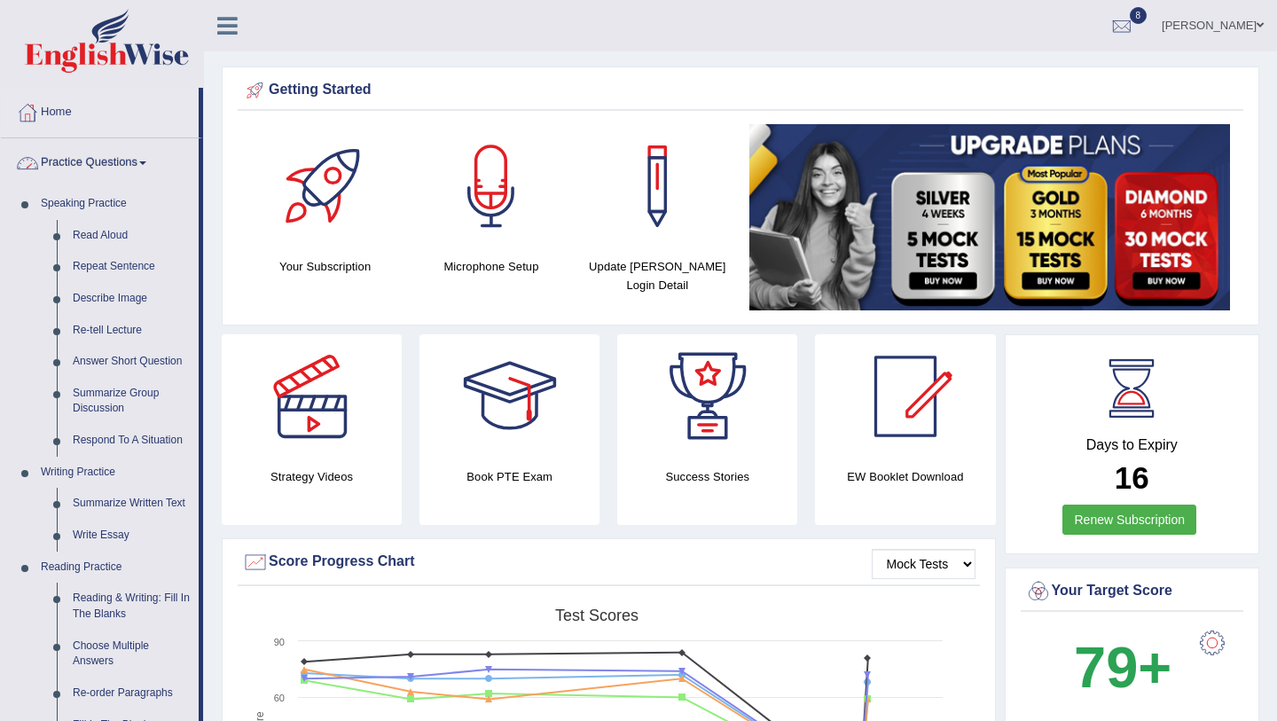
click at [149, 168] on link "Practice Questions" at bounding box center [100, 160] width 198 height 44
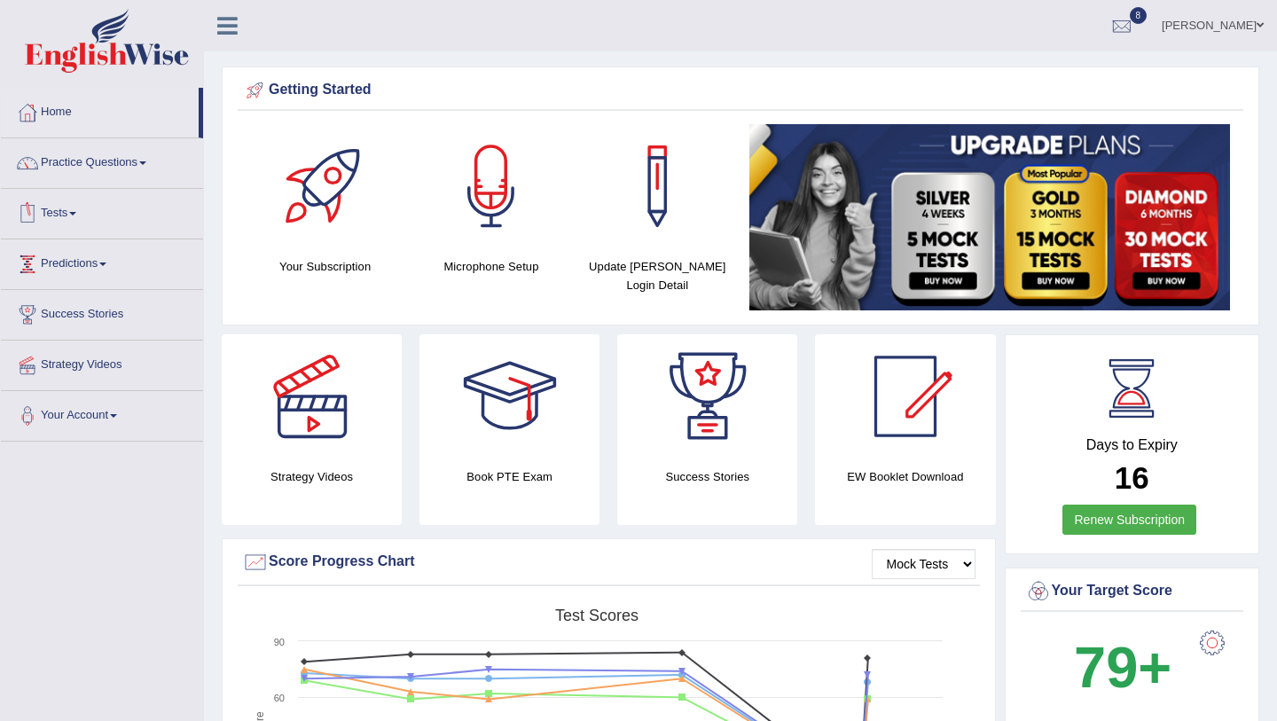
click at [90, 225] on link "Tests" at bounding box center [102, 211] width 202 height 44
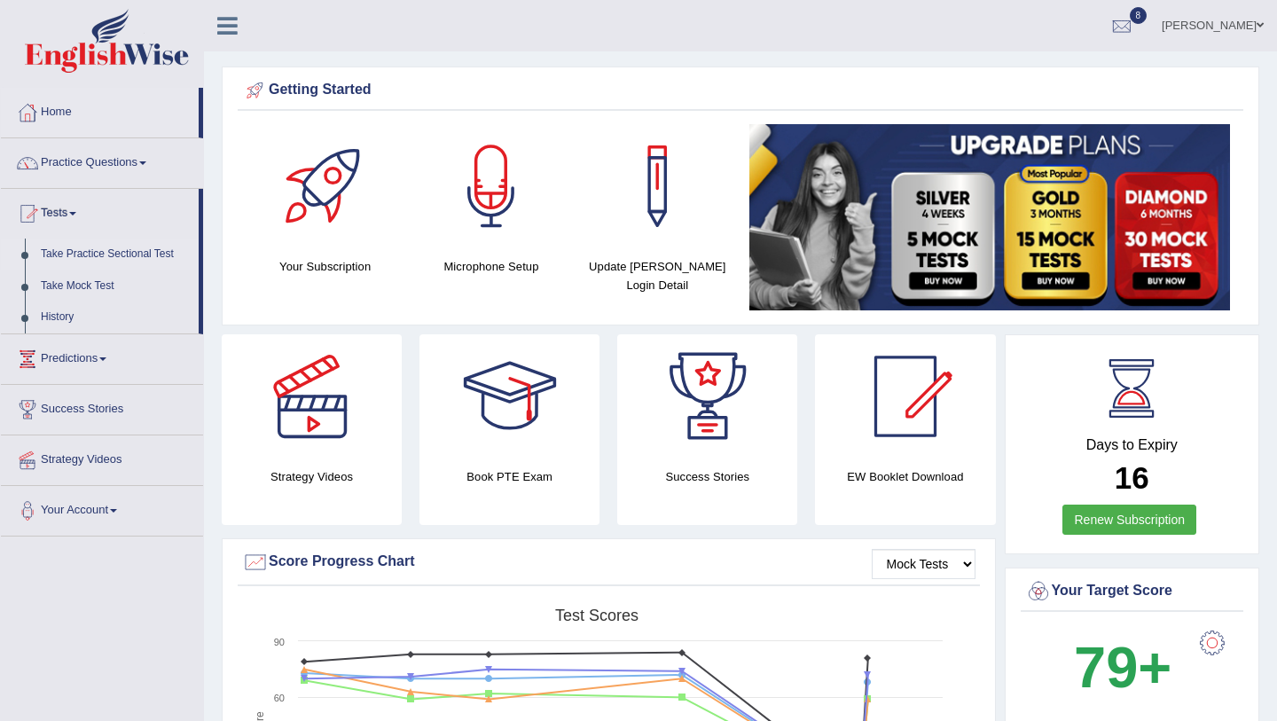
click at [90, 254] on link "Take Practice Sectional Test" at bounding box center [116, 255] width 166 height 32
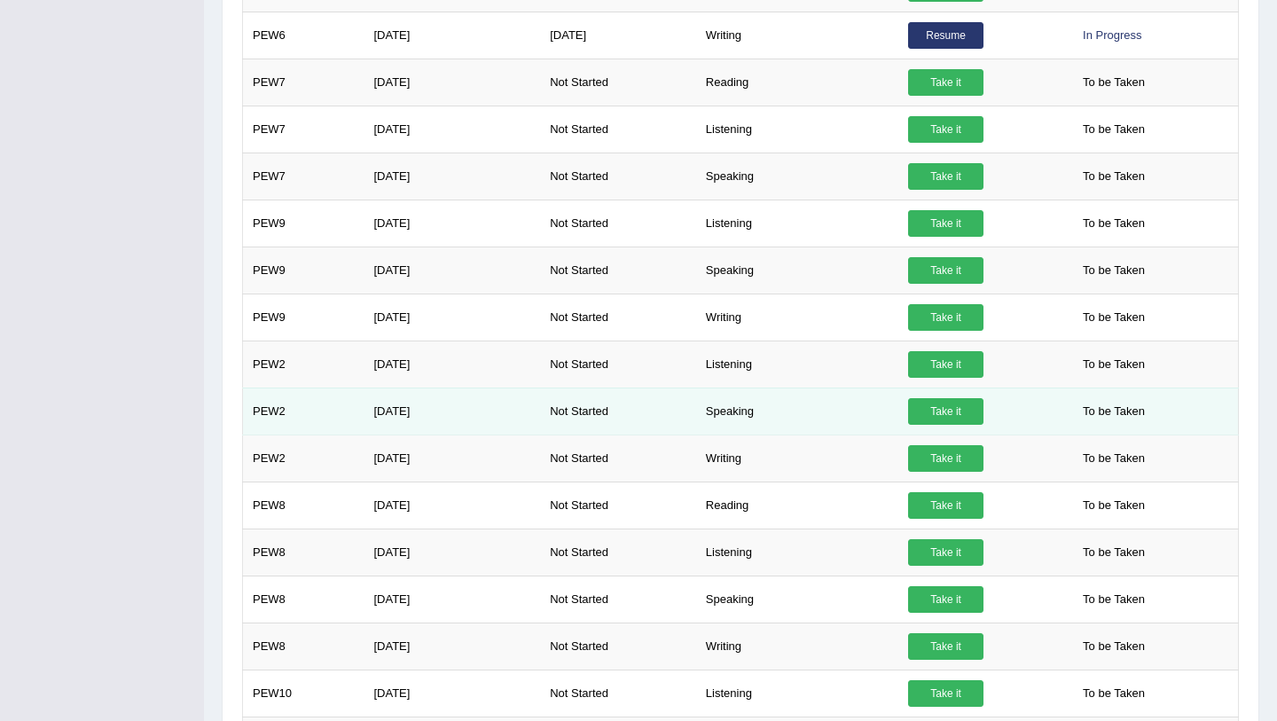
scroll to position [820, 0]
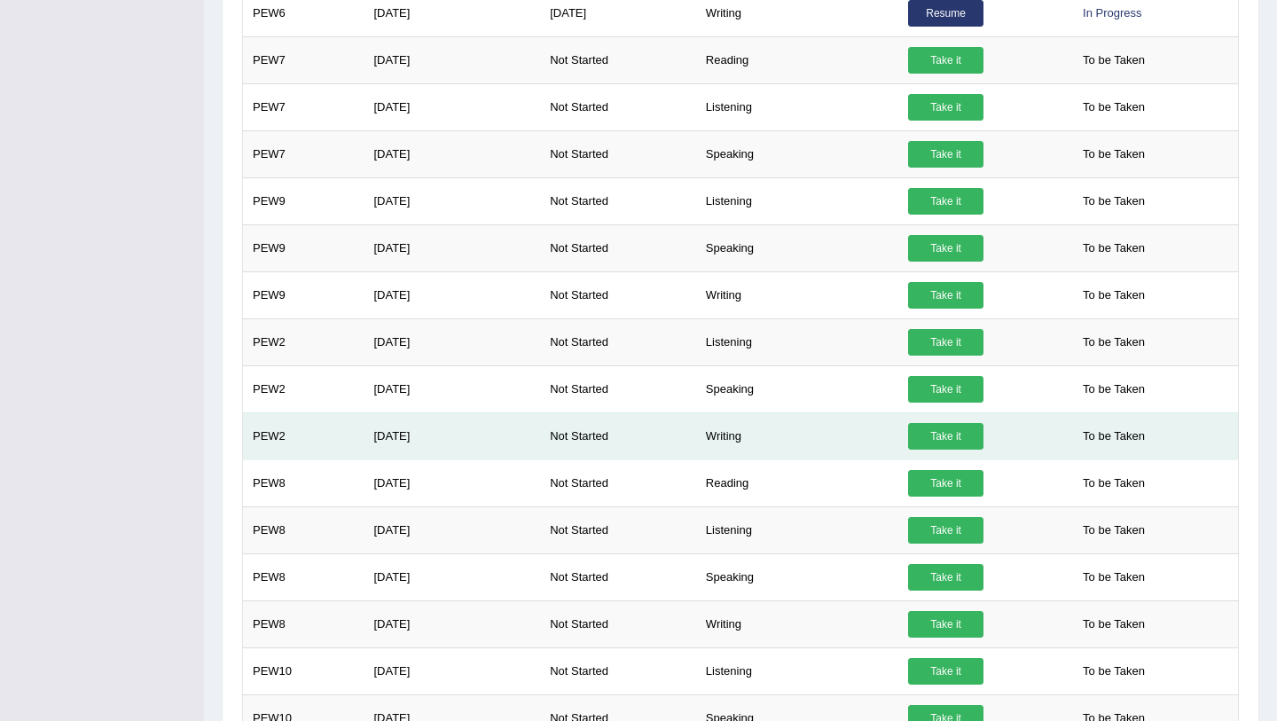
click at [953, 441] on link "Take it" at bounding box center [945, 436] width 75 height 27
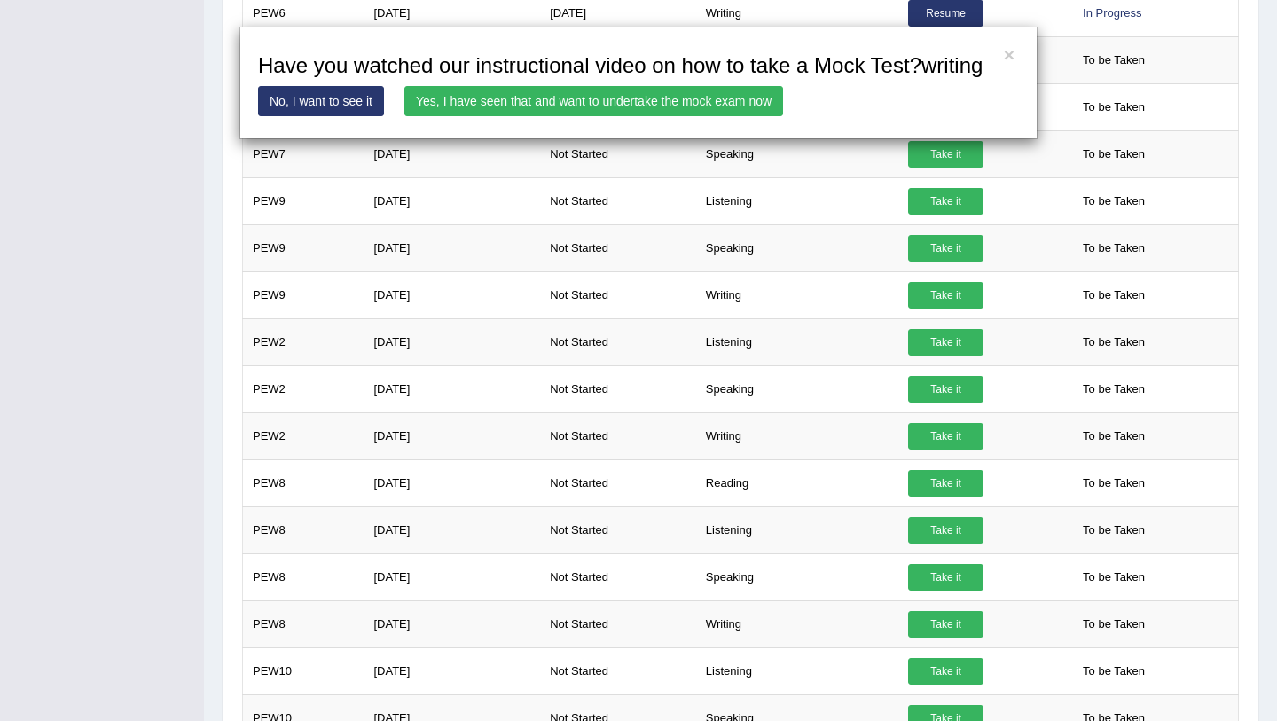
click at [568, 116] on link "Yes, I have seen that and want to undertake the mock exam now" at bounding box center [594, 101] width 379 height 30
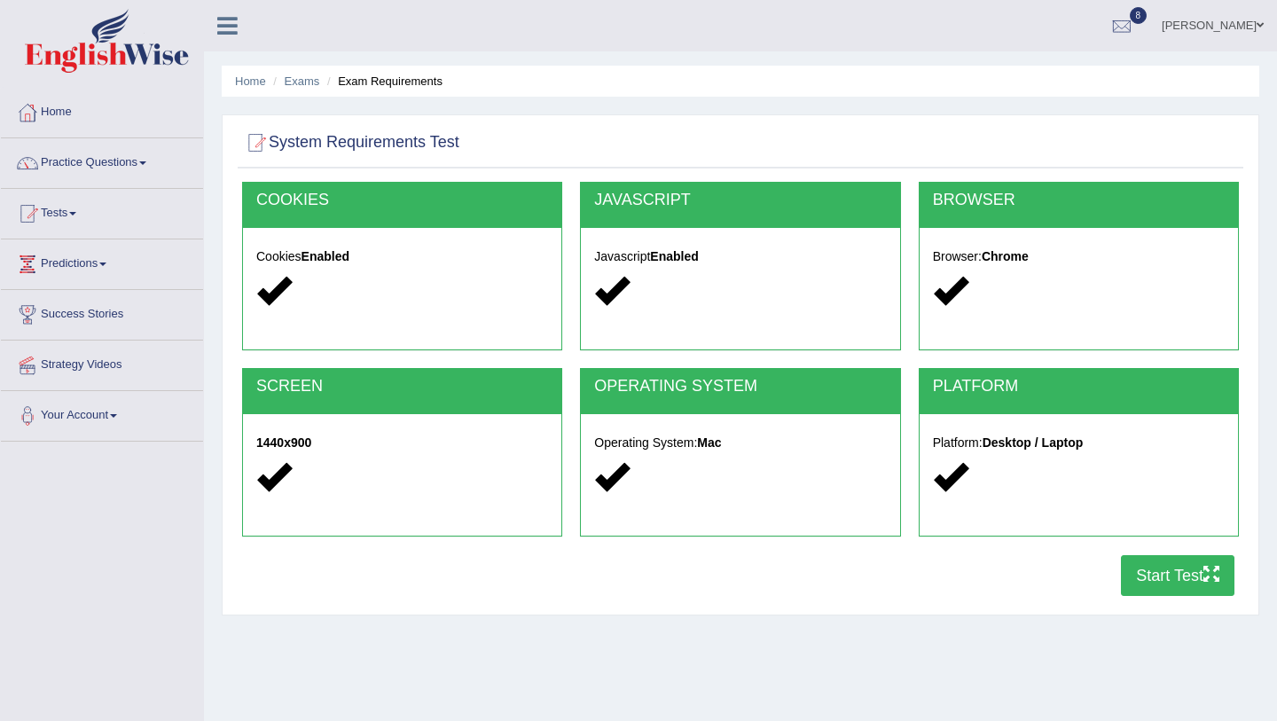
click at [1168, 585] on button "Start Test" at bounding box center [1178, 575] width 114 height 41
click at [75, 217] on link "Tests" at bounding box center [102, 211] width 202 height 44
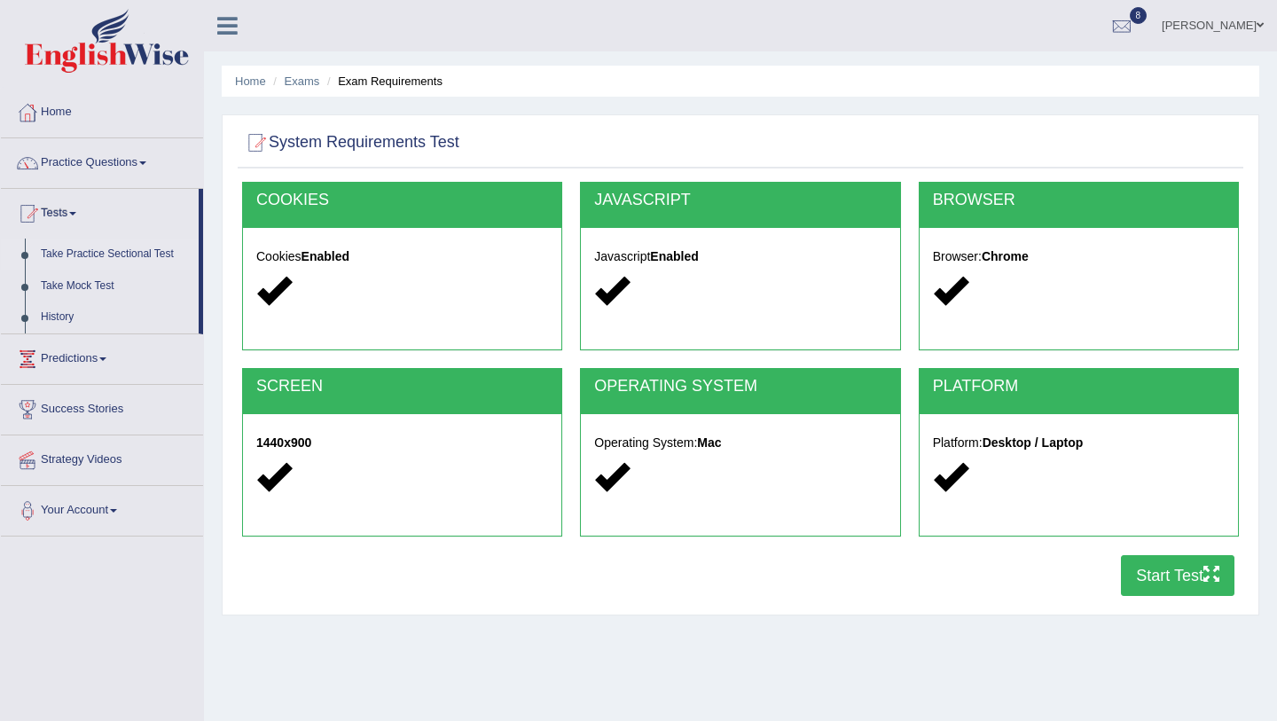
click at [106, 248] on link "Take Practice Sectional Test" at bounding box center [116, 255] width 166 height 32
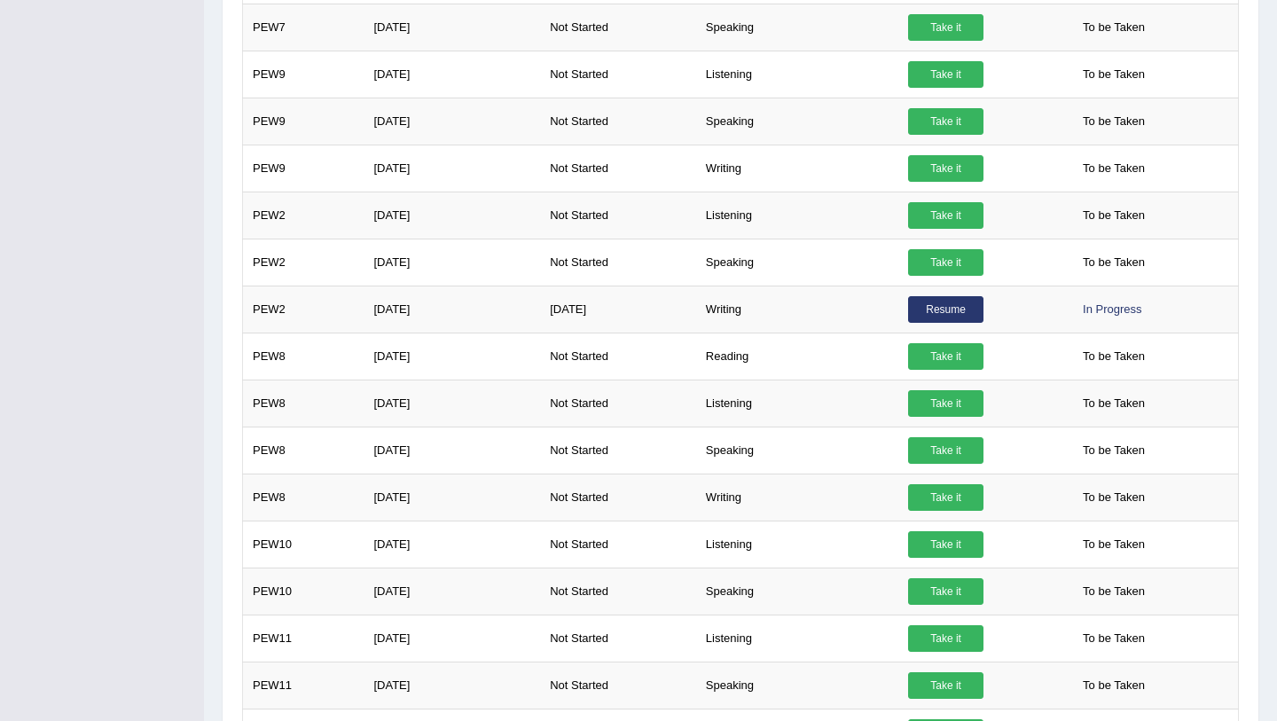
scroll to position [1072, 0]
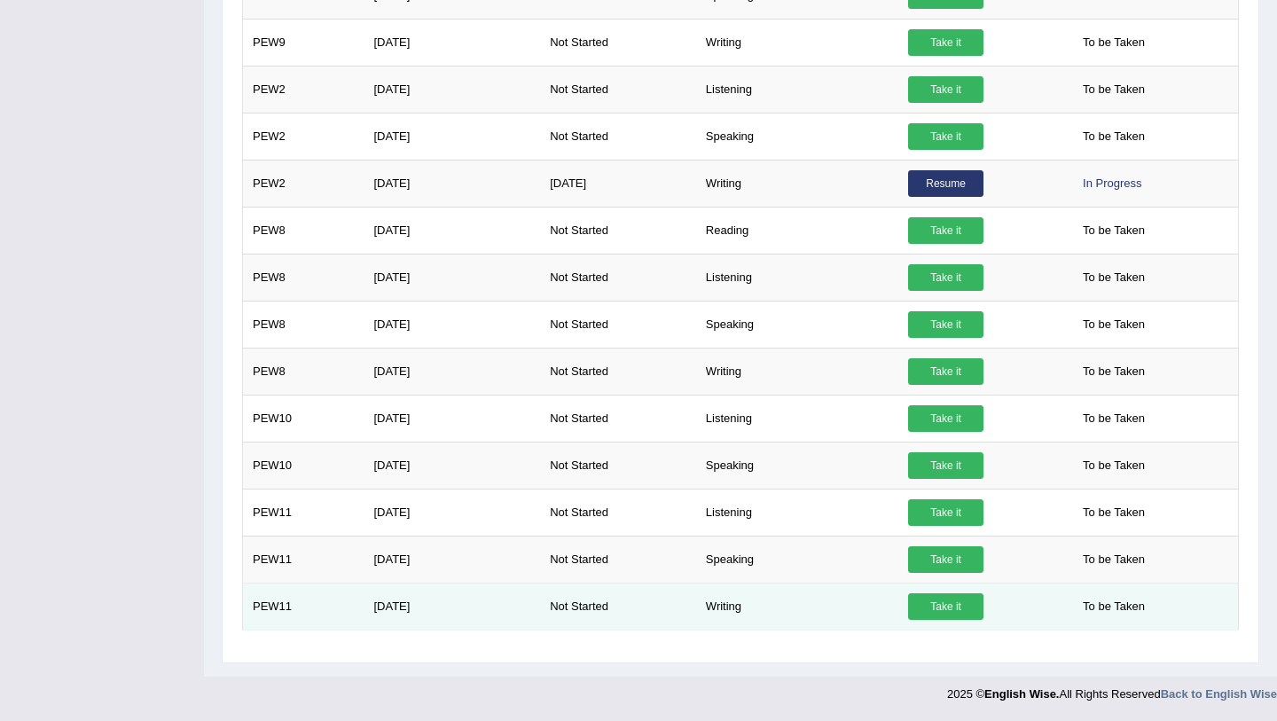
click at [918, 614] on link "Take it" at bounding box center [945, 606] width 75 height 27
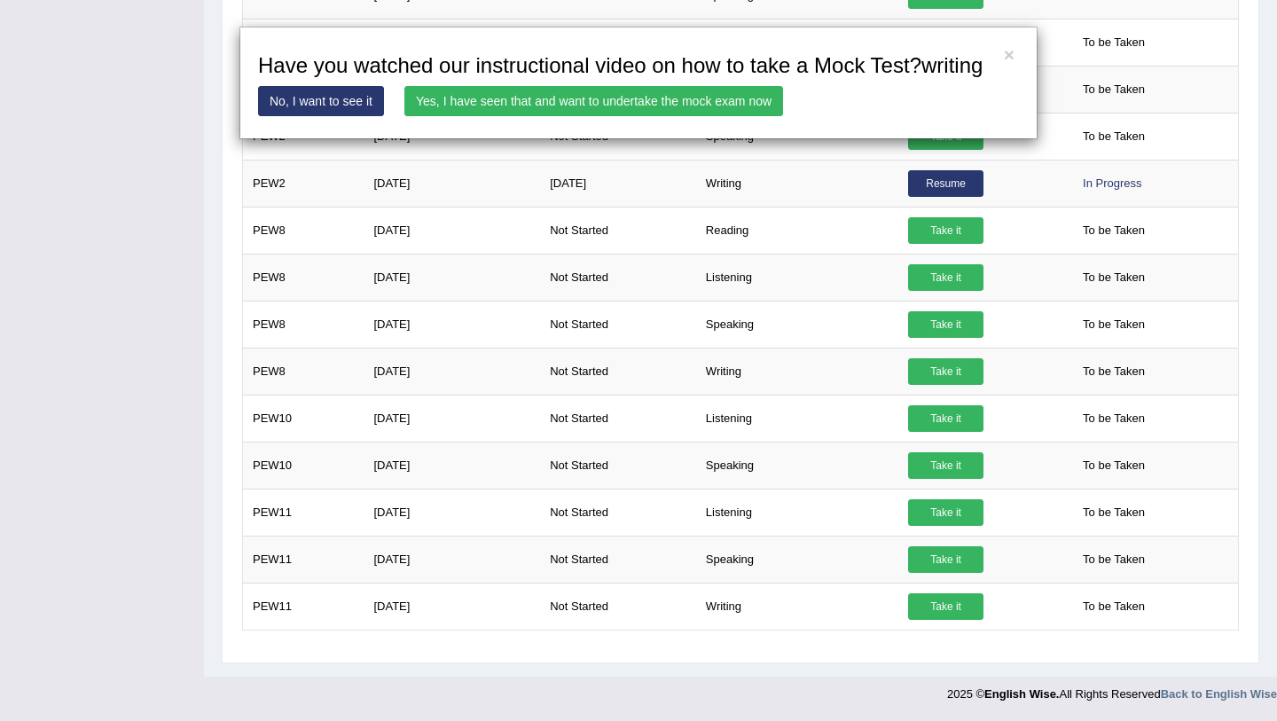
click at [725, 116] on link "Yes, I have seen that and want to undertake the mock exam now" at bounding box center [594, 101] width 379 height 30
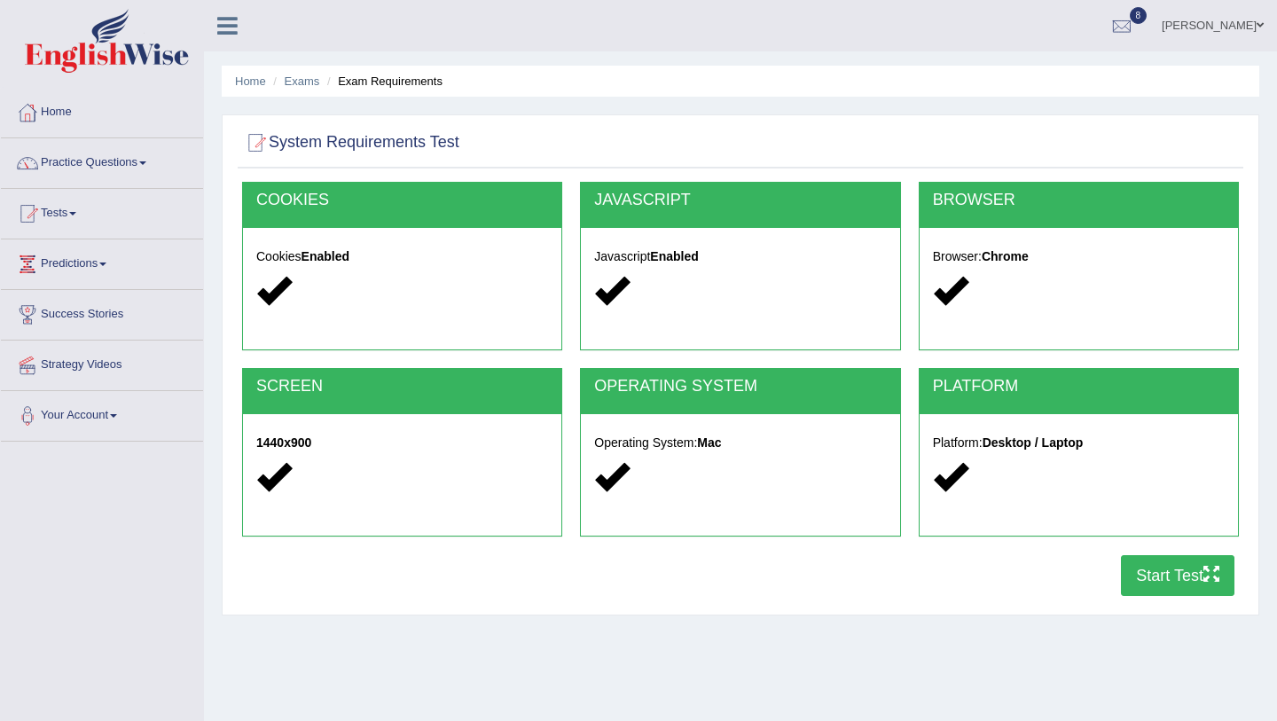
click at [1178, 581] on button "Start Test" at bounding box center [1178, 575] width 114 height 41
